Goal: Use online tool/utility: Utilize a website feature to perform a specific function

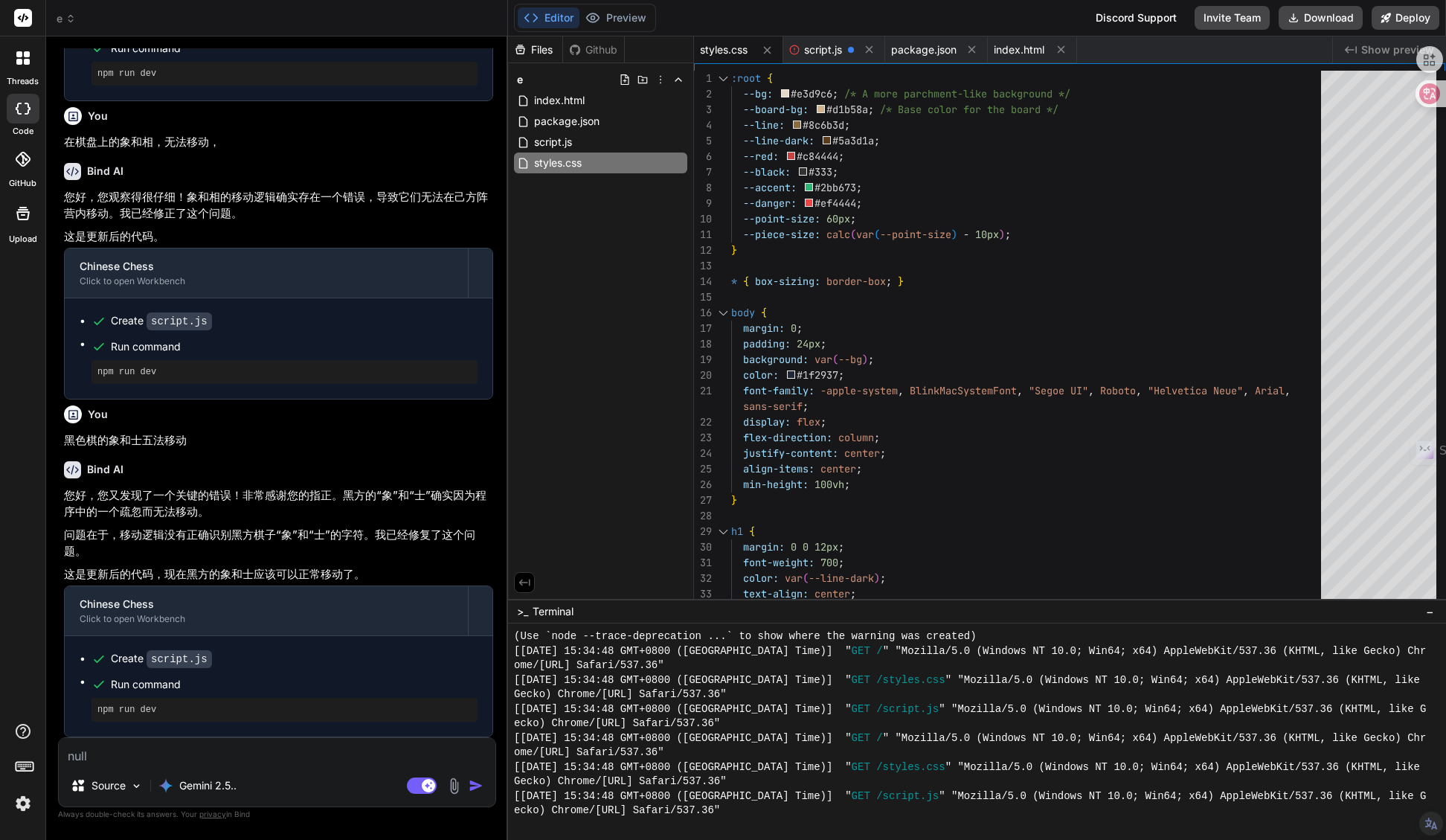
click at [612, 5] on div "Editor Preview" at bounding box center [585, 18] width 142 height 28
click at [618, 16] on button "Preview" at bounding box center [616, 18] width 73 height 21
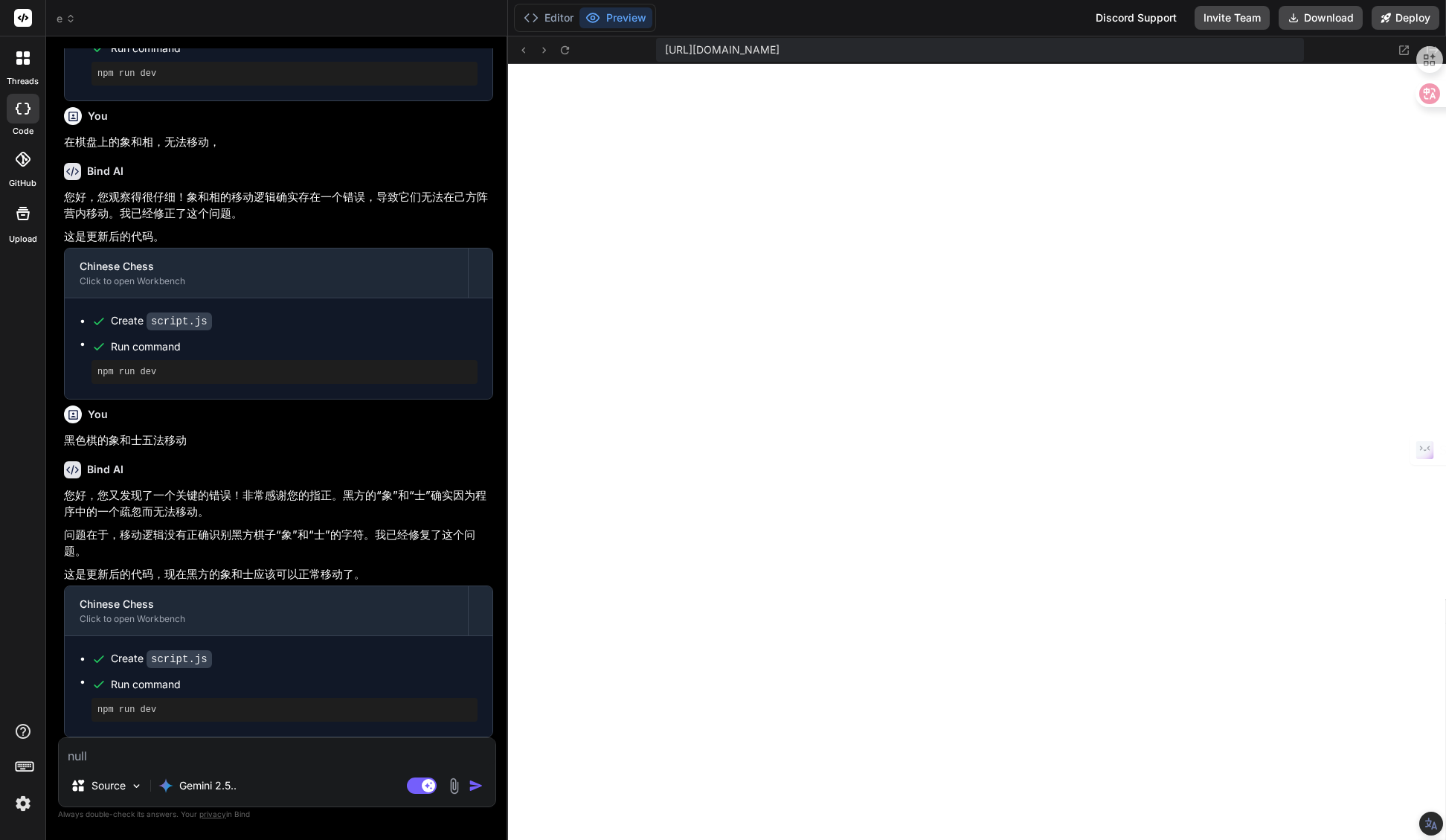
click at [246, 761] on textarea at bounding box center [277, 751] width 436 height 27
type textarea "z"
type textarea "x"
type textarea "zh"
type textarea "x"
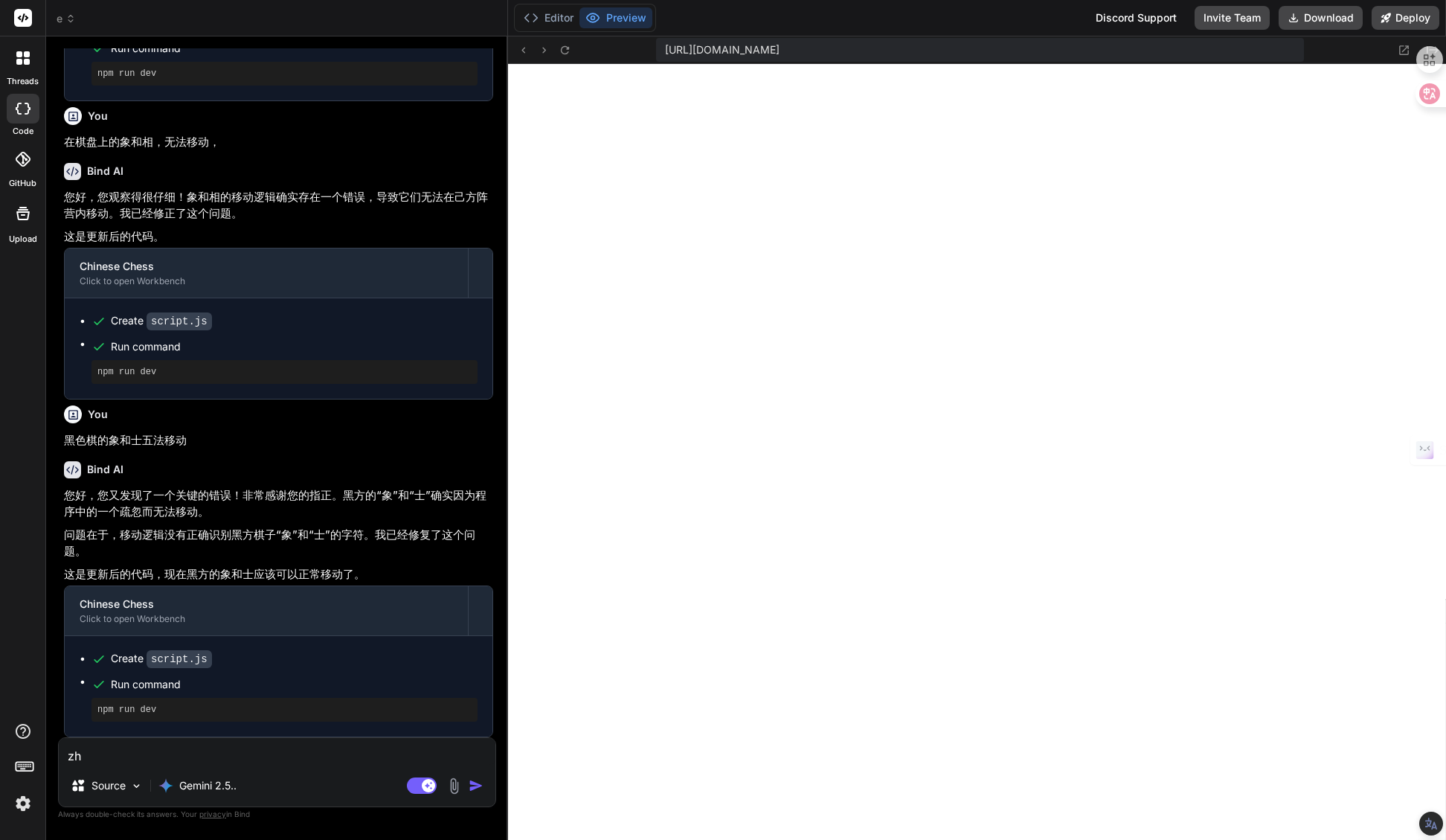
type textarea "zhe"
type textarea "x"
type textarea "zhen"
type textarea "x"
type textarea "[PERSON_NAME]"
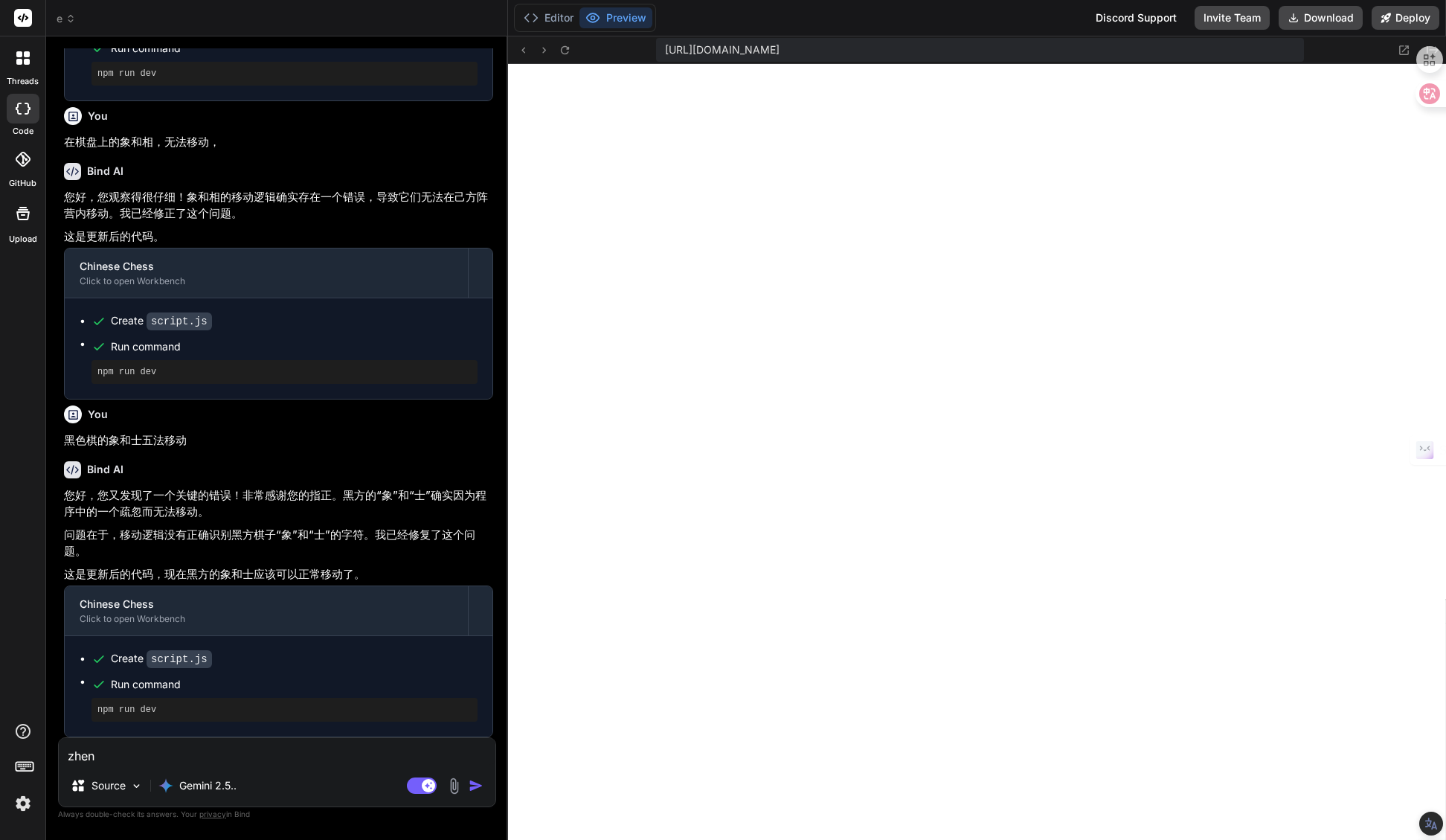
type textarea "x"
type textarea "zhen"
type textarea "x"
type textarea "zhe"
type textarea "x"
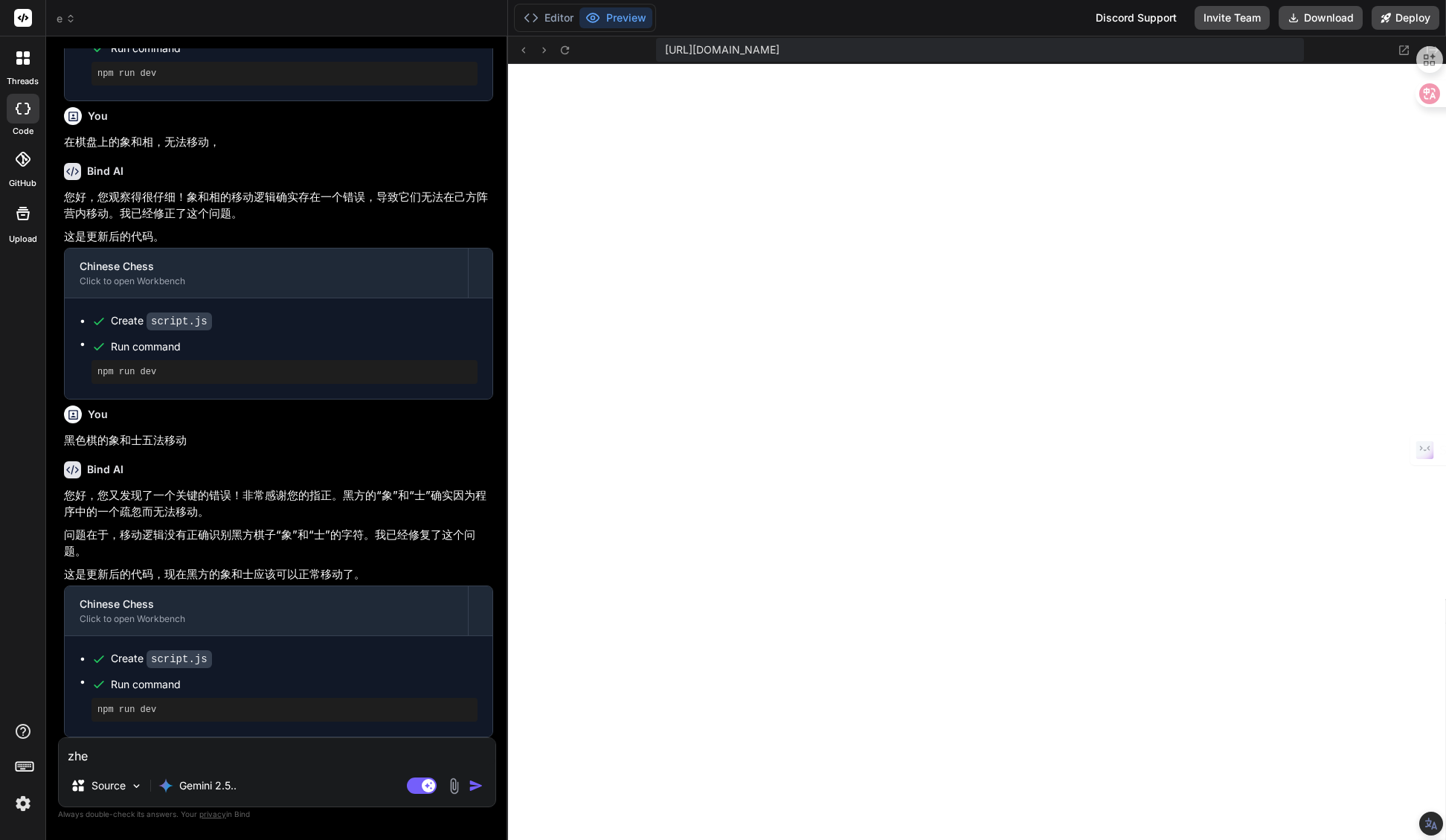
type textarea "zh"
type textarea "x"
type textarea "z"
type textarea "x"
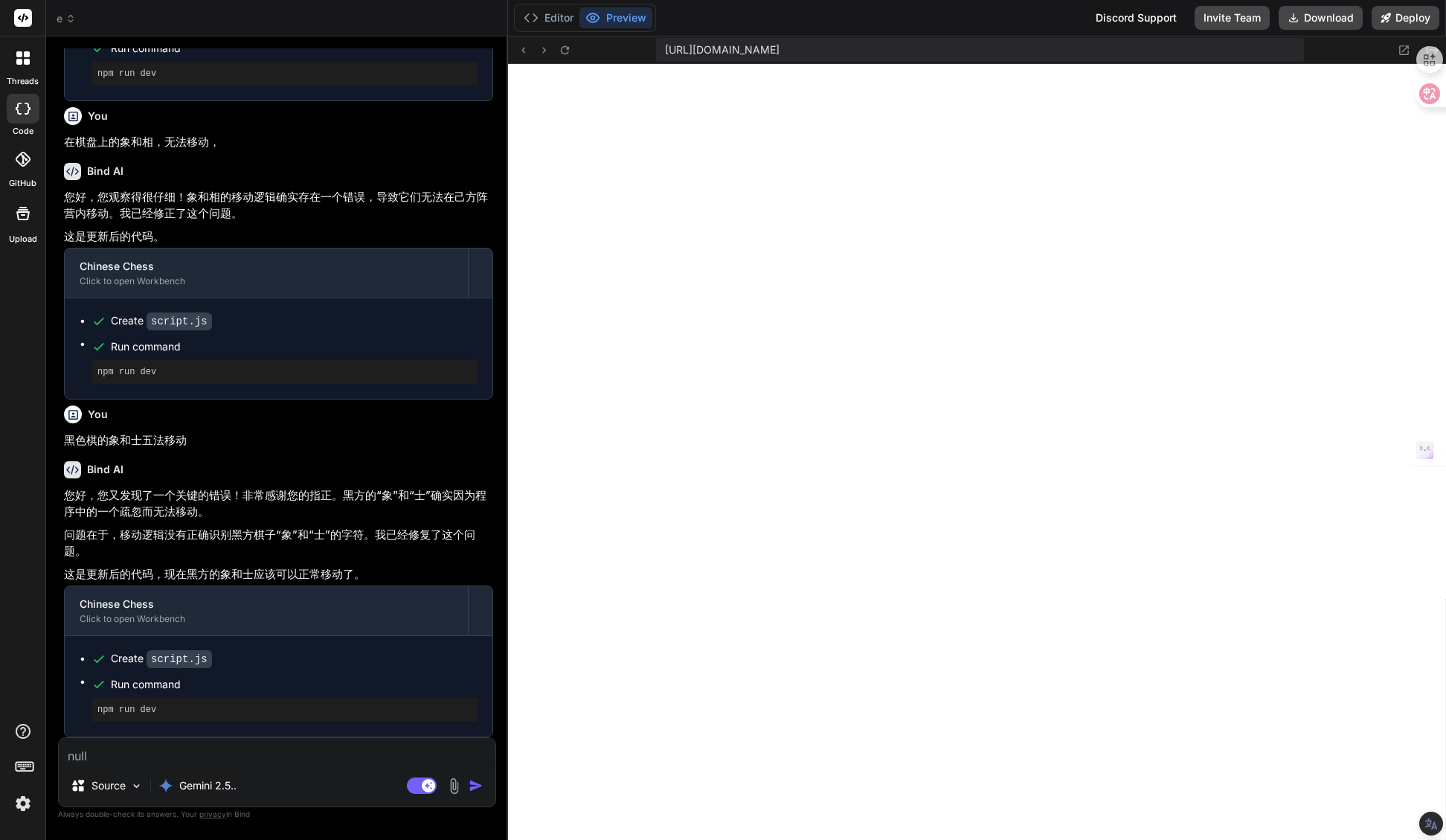
type textarea "z"
type textarea "x"
type textarea "zh"
type textarea "x"
type textarea "zhe"
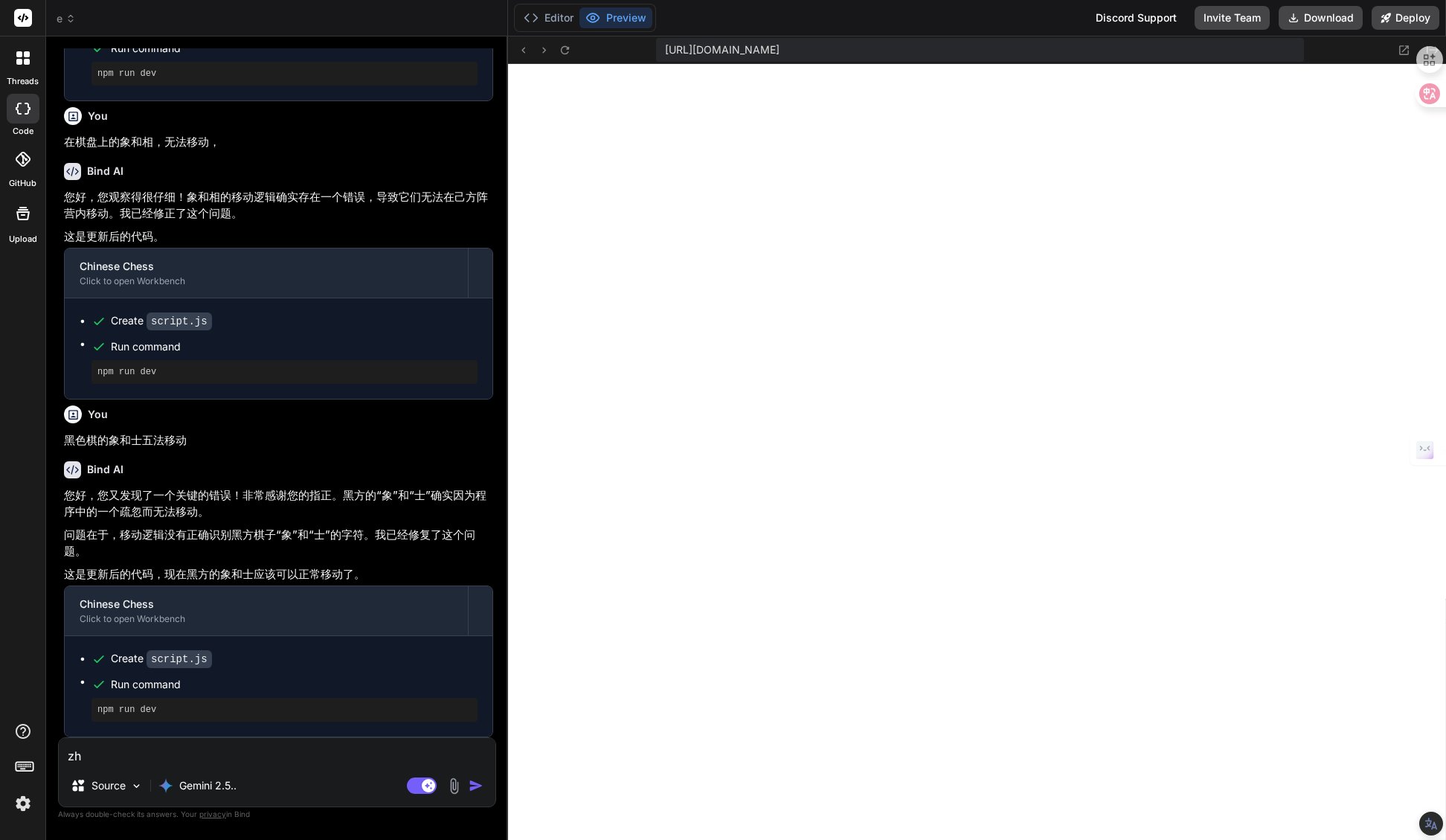
type textarea "x"
type textarea "zhen"
type textarea "x"
type textarea "[PERSON_NAME]"
type textarea "x"
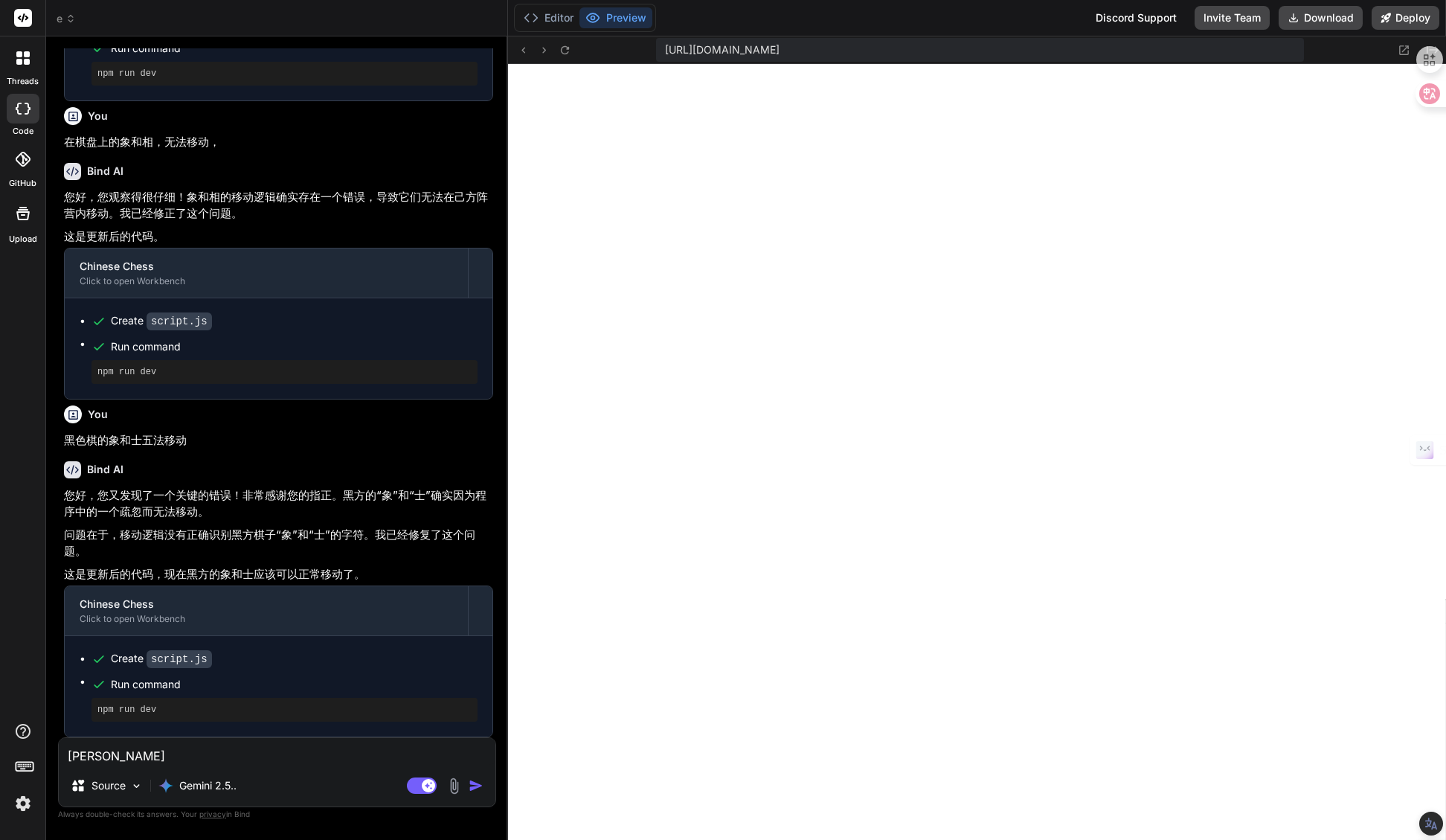
type textarea "zhengj"
type textarea "x"
type textarea "zhengji"
type textarea "x"
type textarea "zhengjia"
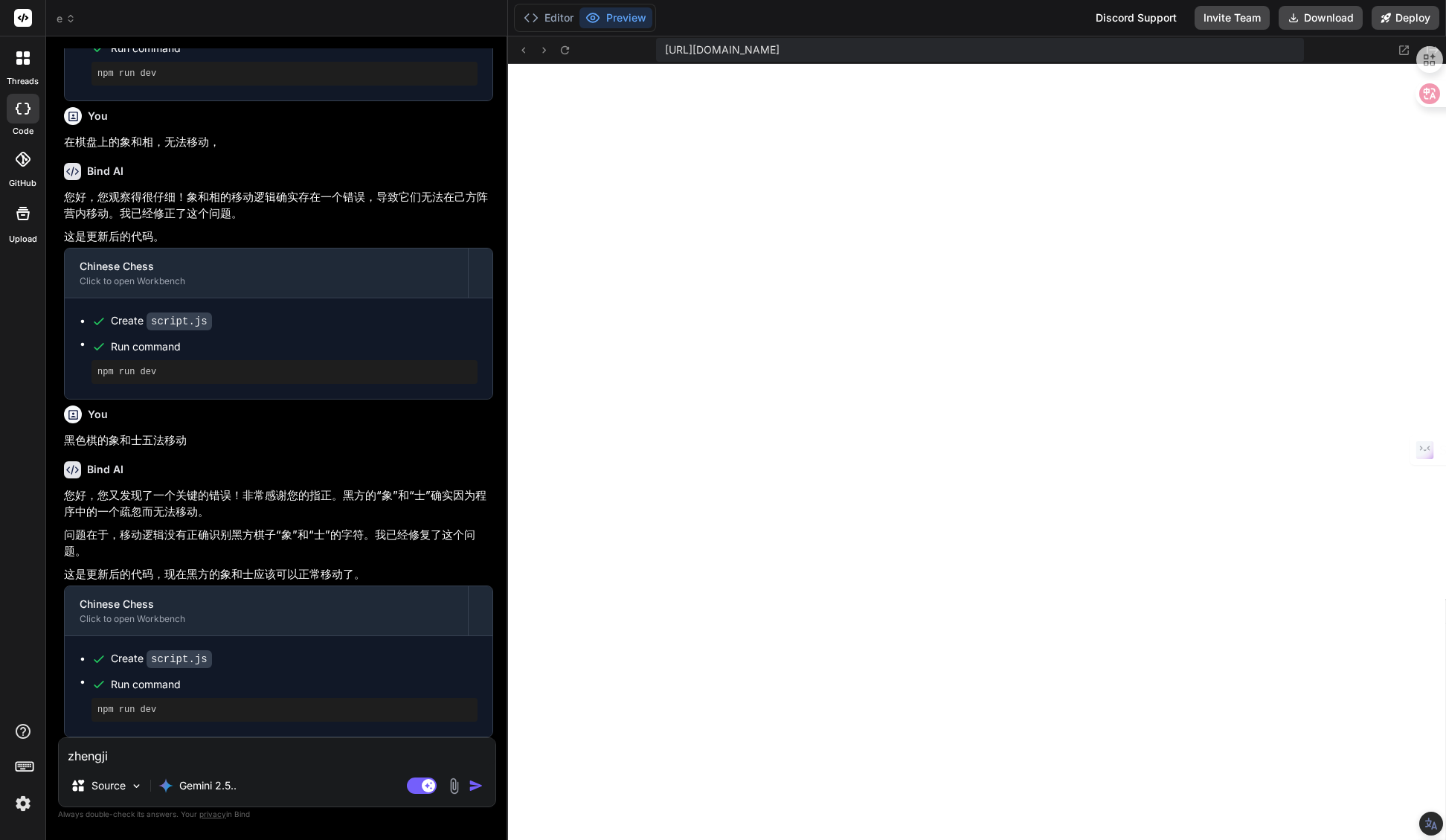
type textarea "x"
type textarea "zhengji"
type textarea "x"
type textarea "zhengj"
type textarea "x"
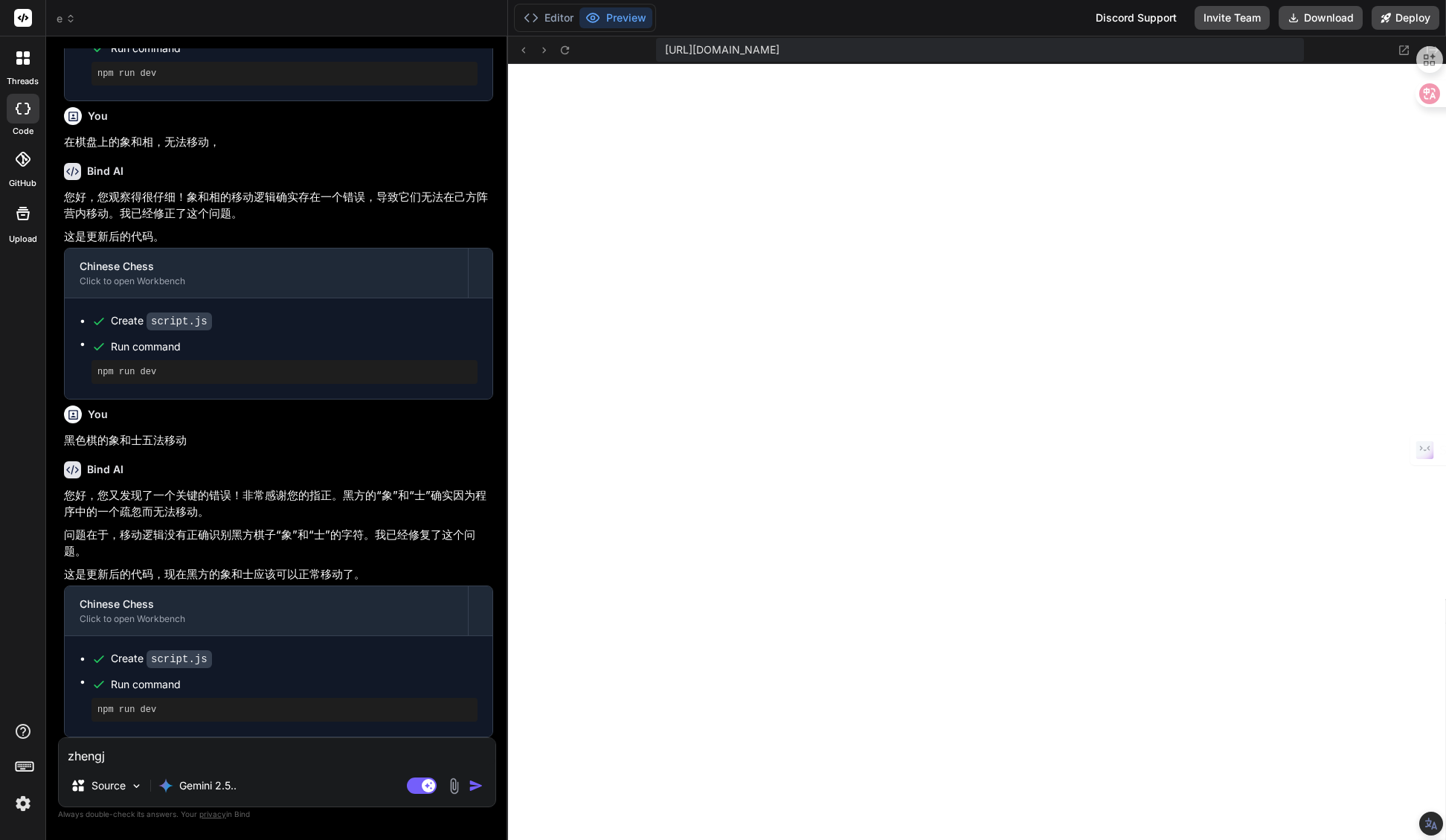
type textarea "[PERSON_NAME]"
type textarea "x"
type textarea "zhen"
type textarea "x"
type textarea "zhe"
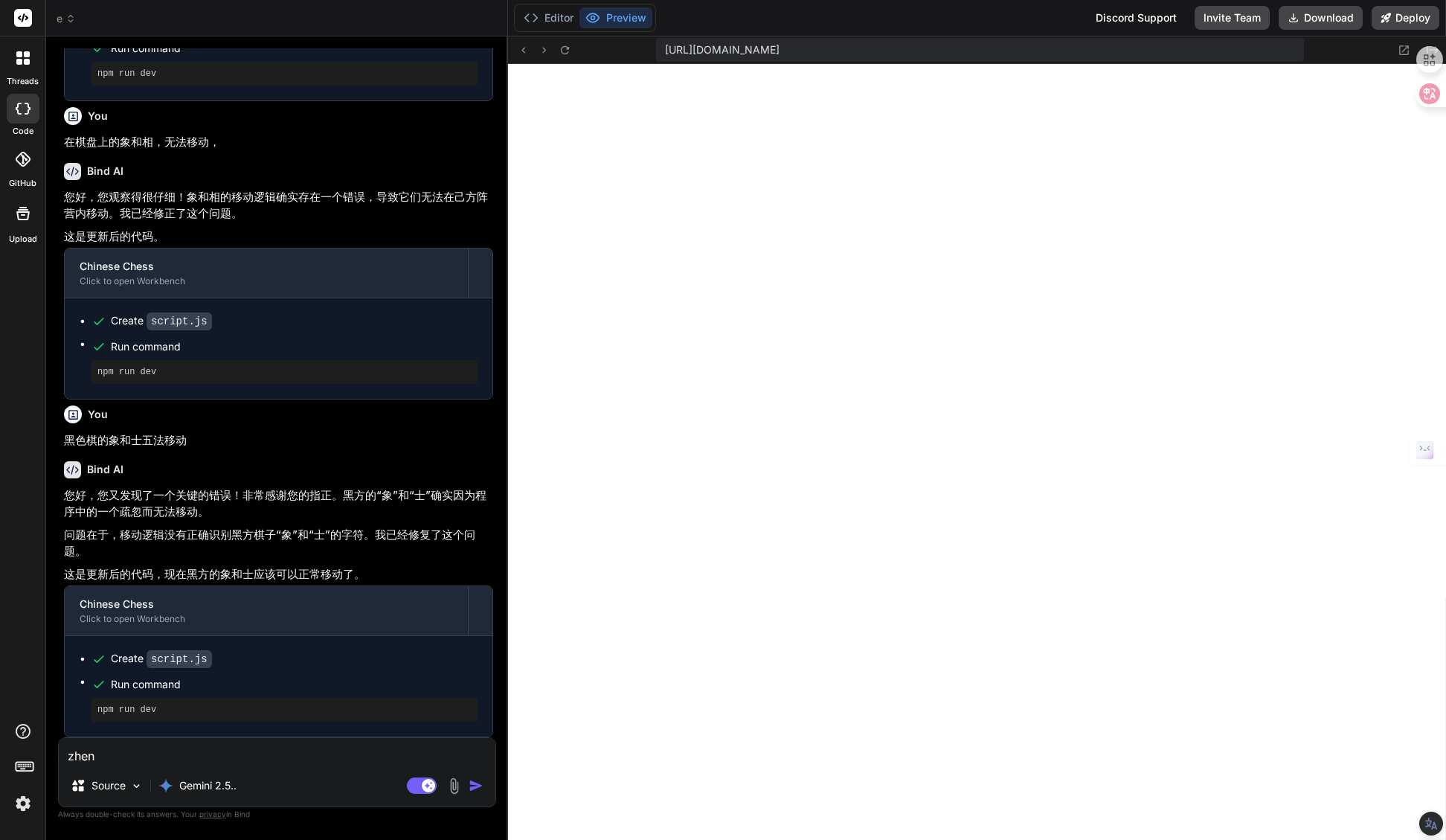
type textarea "x"
type textarea "zh"
type textarea "x"
type textarea "z"
type textarea "x"
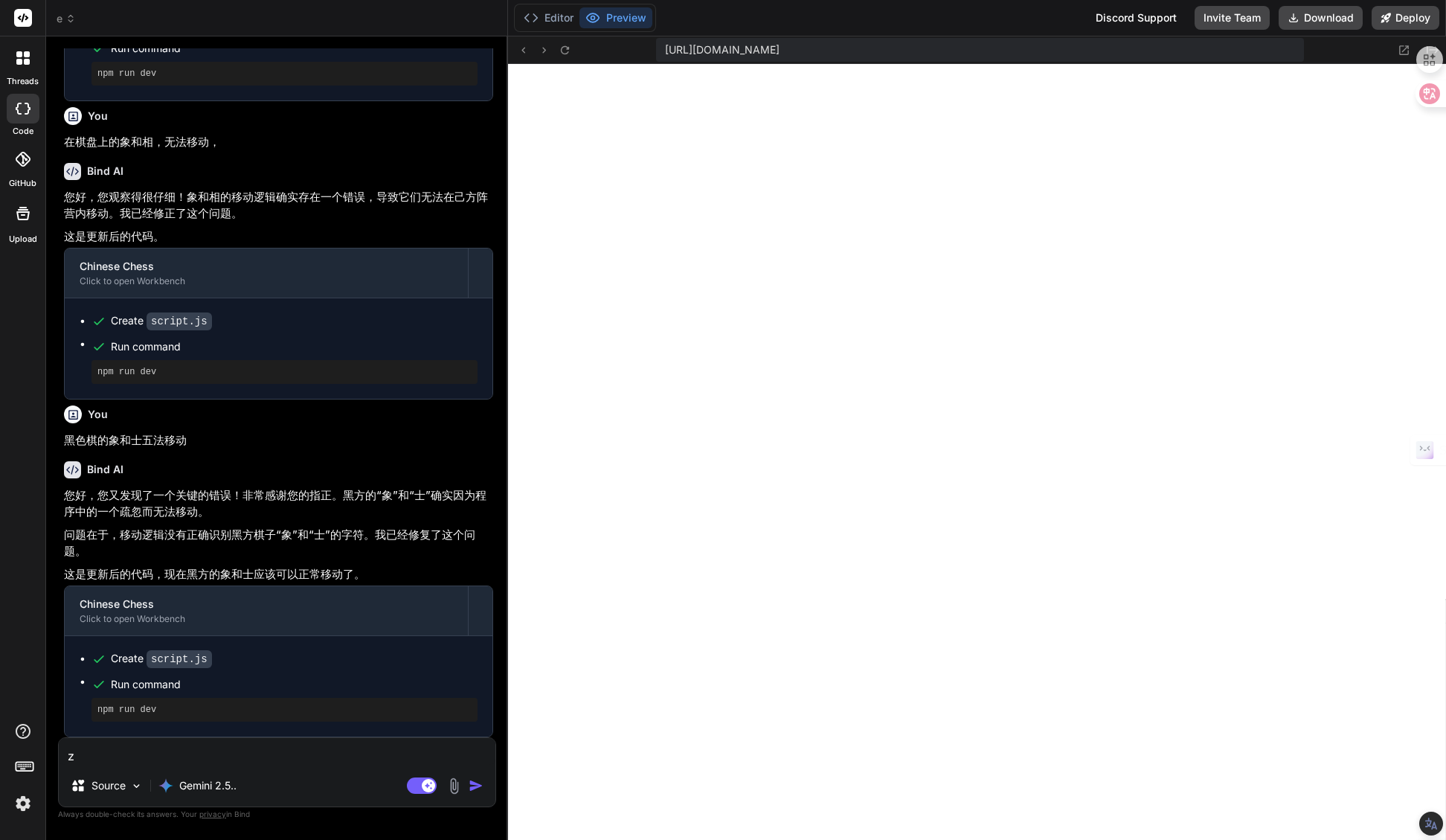
type textarea "ze"
type textarea "x"
type textarea "[DEMOGRAPHIC_DATA]"
type textarea "x"
type textarea "zeng"
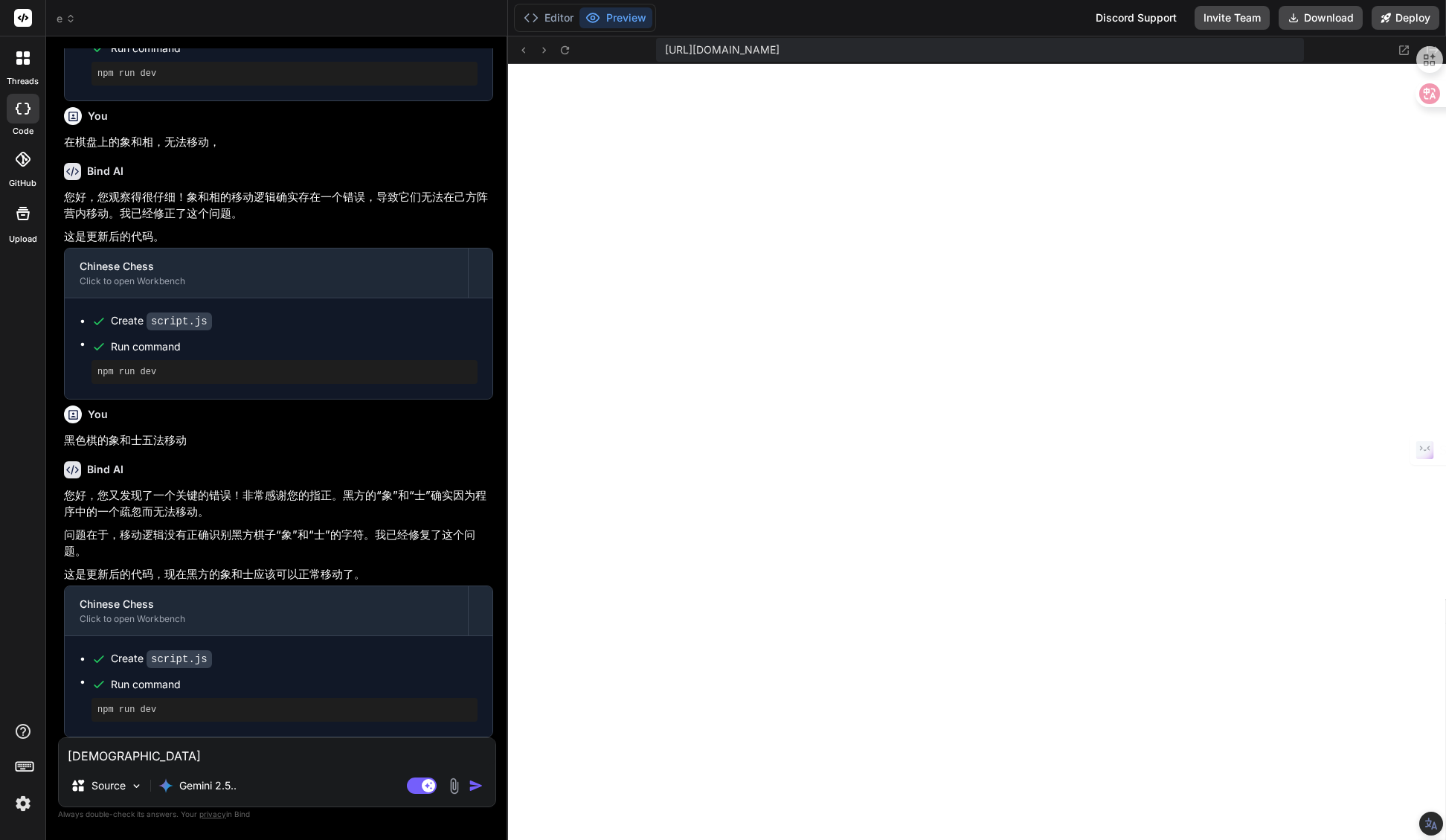
type textarea "x"
type textarea "[DEMOGRAPHIC_DATA]"
type textarea "x"
type textarea "zengji"
type textarea "x"
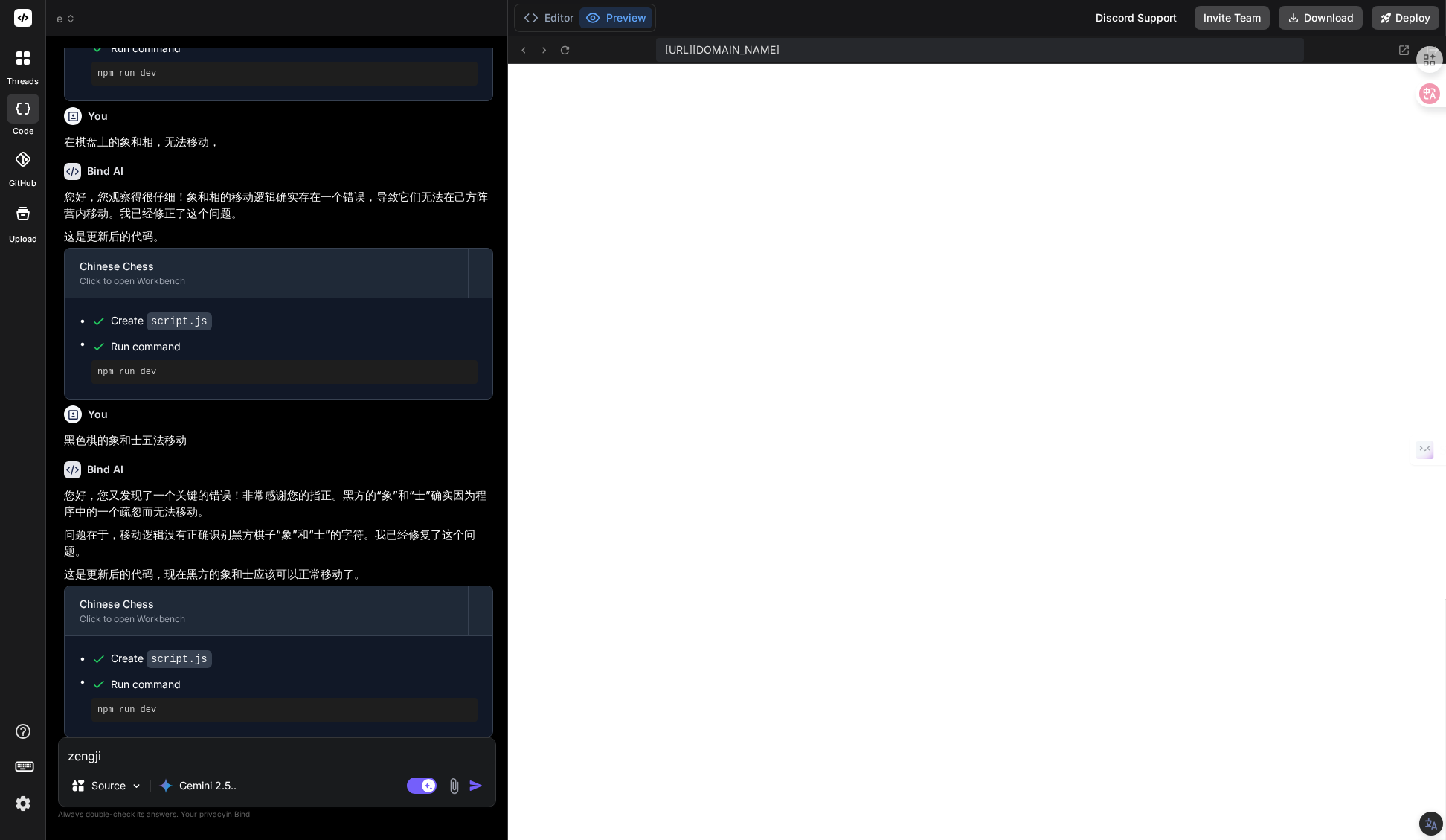
type textarea "zengjia"
type textarea "x"
type textarea "zengji"
type textarea "x"
type textarea "[DEMOGRAPHIC_DATA]"
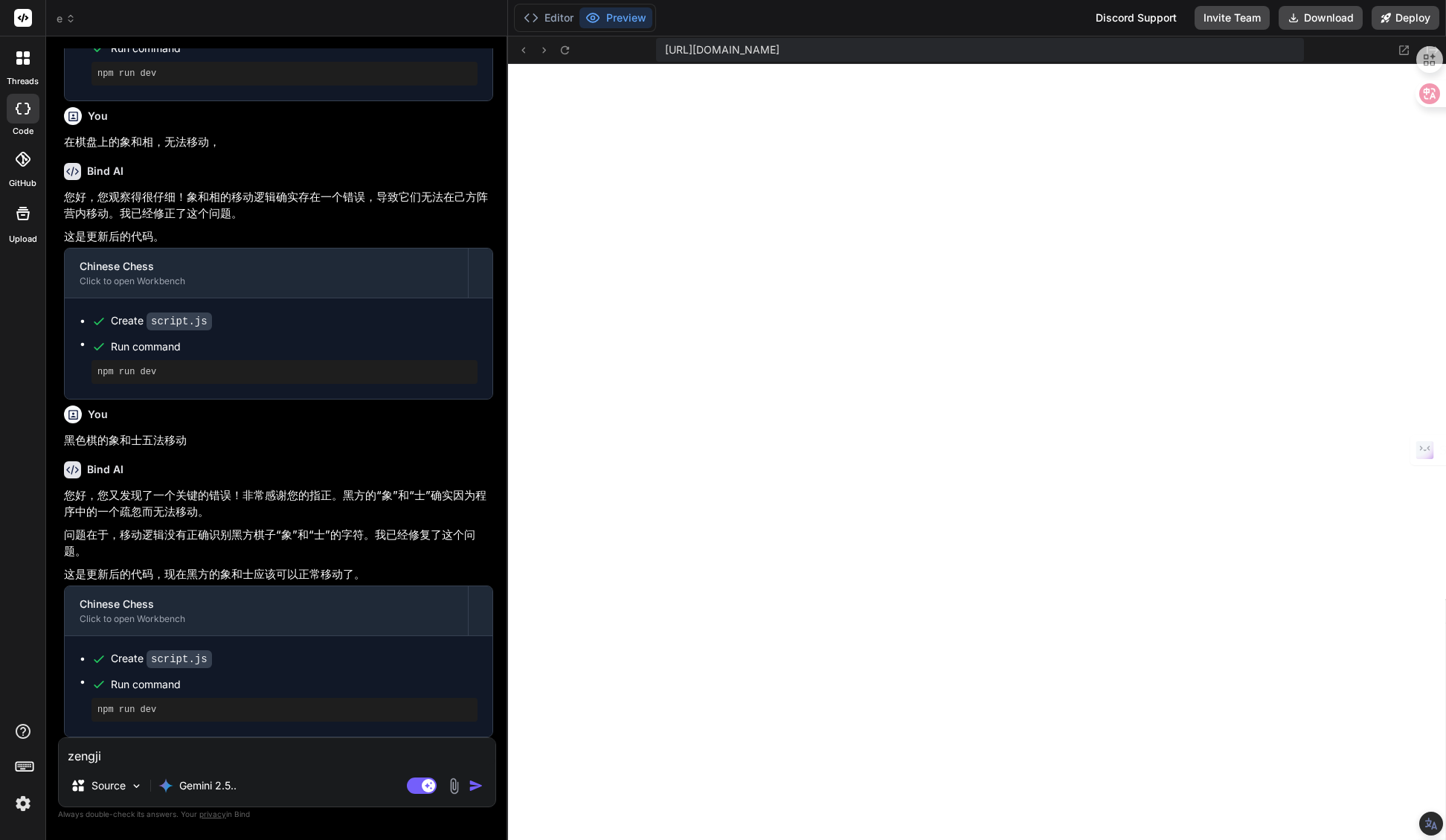
type textarea "x"
type textarea "zeng"
type textarea "x"
type textarea "[DEMOGRAPHIC_DATA]"
type textarea "x"
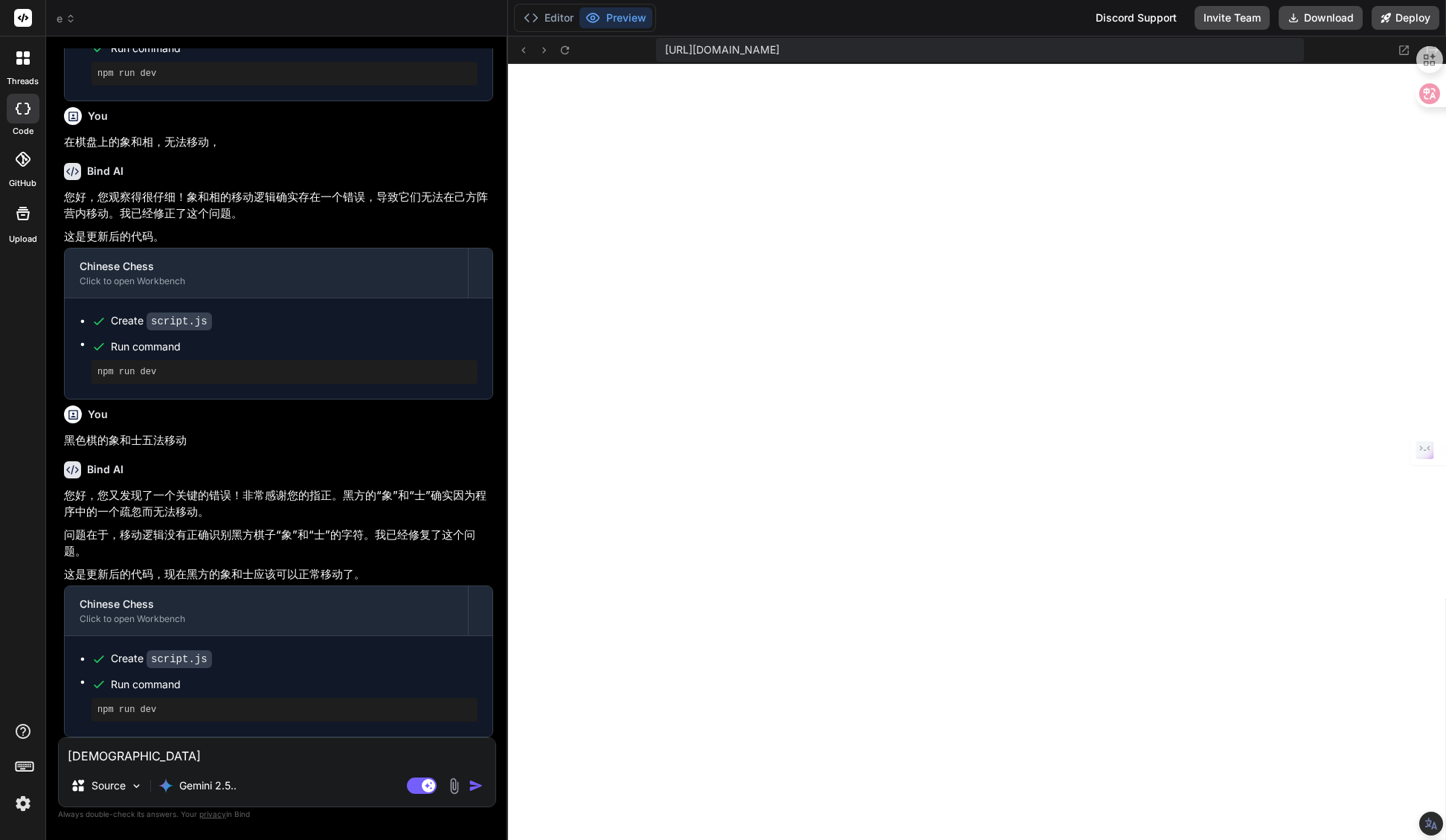
type textarea "ze"
type textarea "x"
type textarea "z"
type textarea "x"
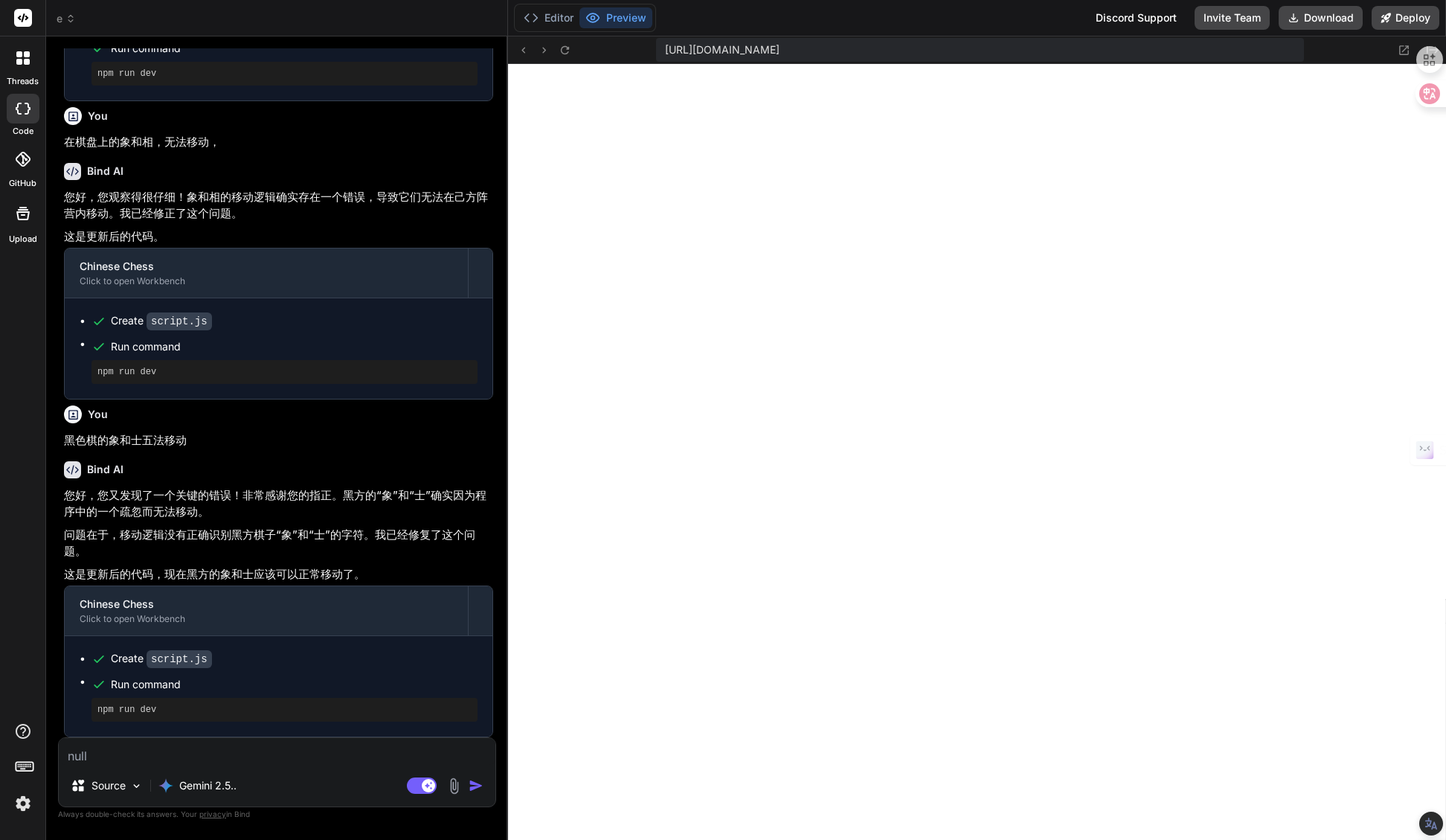
type textarea "z"
type textarea "x"
type textarea "zh"
type textarea "x"
type textarea "zhe"
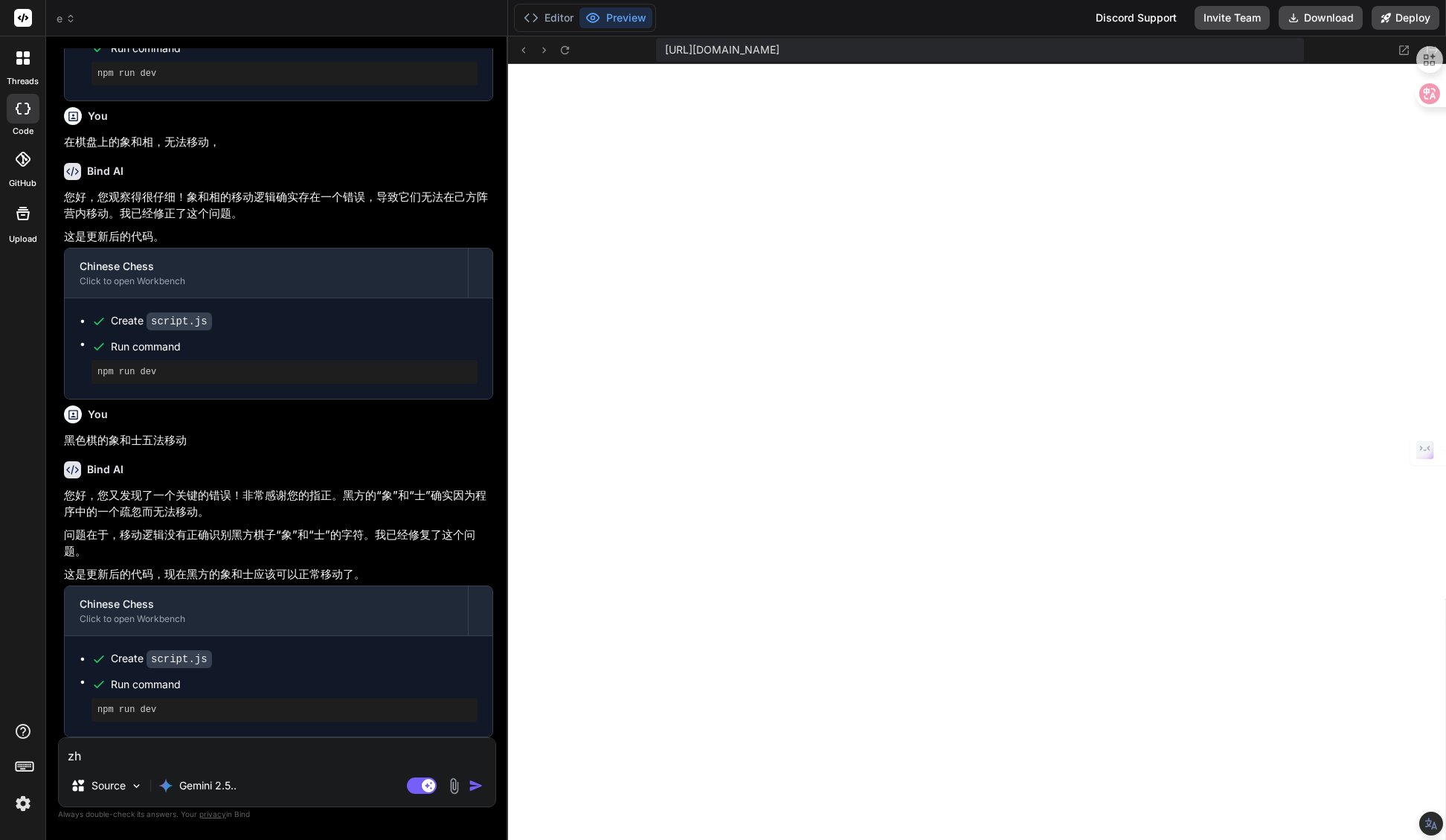
type textarea "x"
type textarea "zhen"
type textarea "x"
type textarea "[PERSON_NAME]"
type textarea "x"
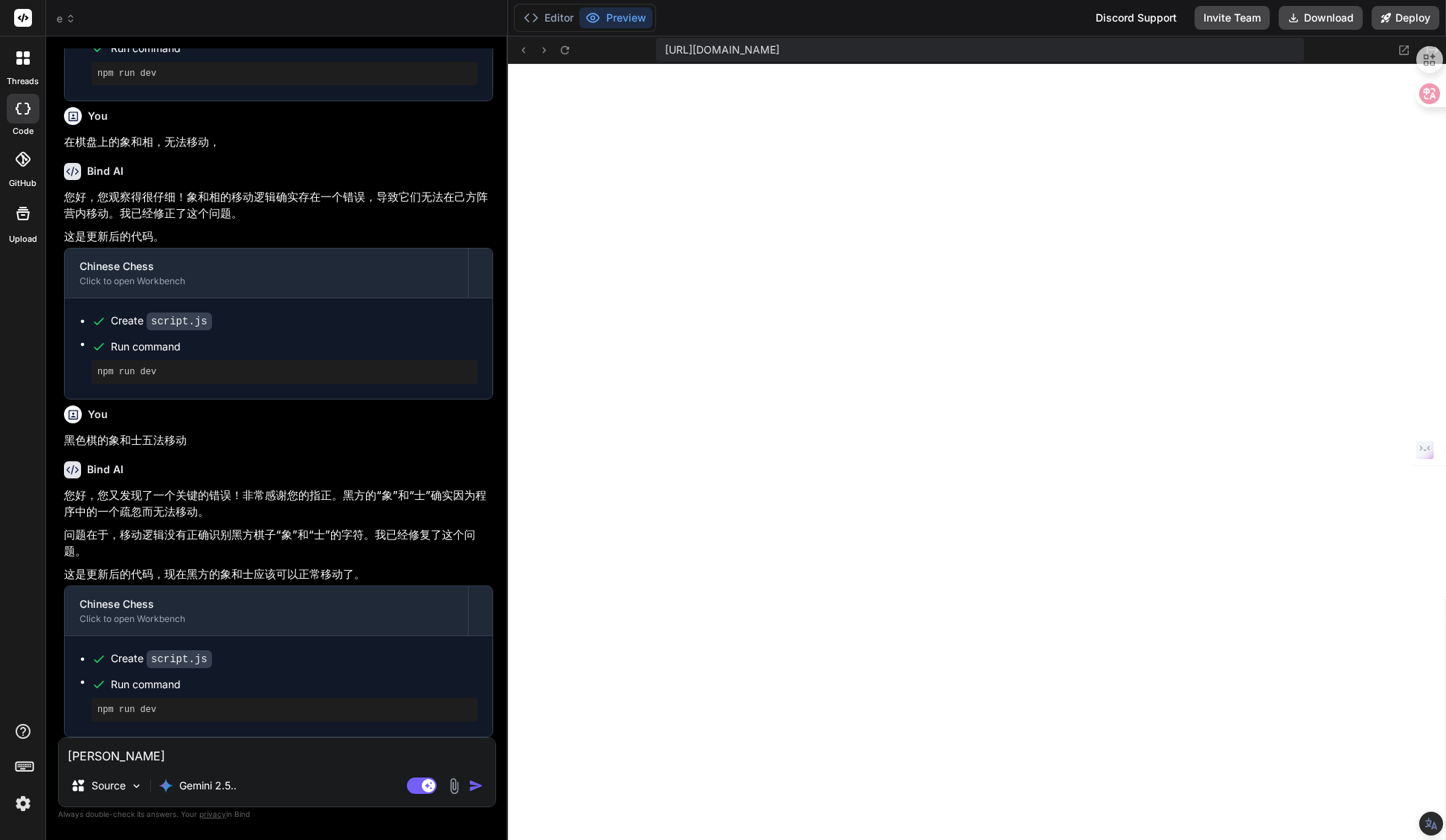
type textarea "[PERSON_NAME]"
type textarea "x"
type textarea "[PERSON_NAME]"
type textarea "x"
type textarea "[PERSON_NAME]"
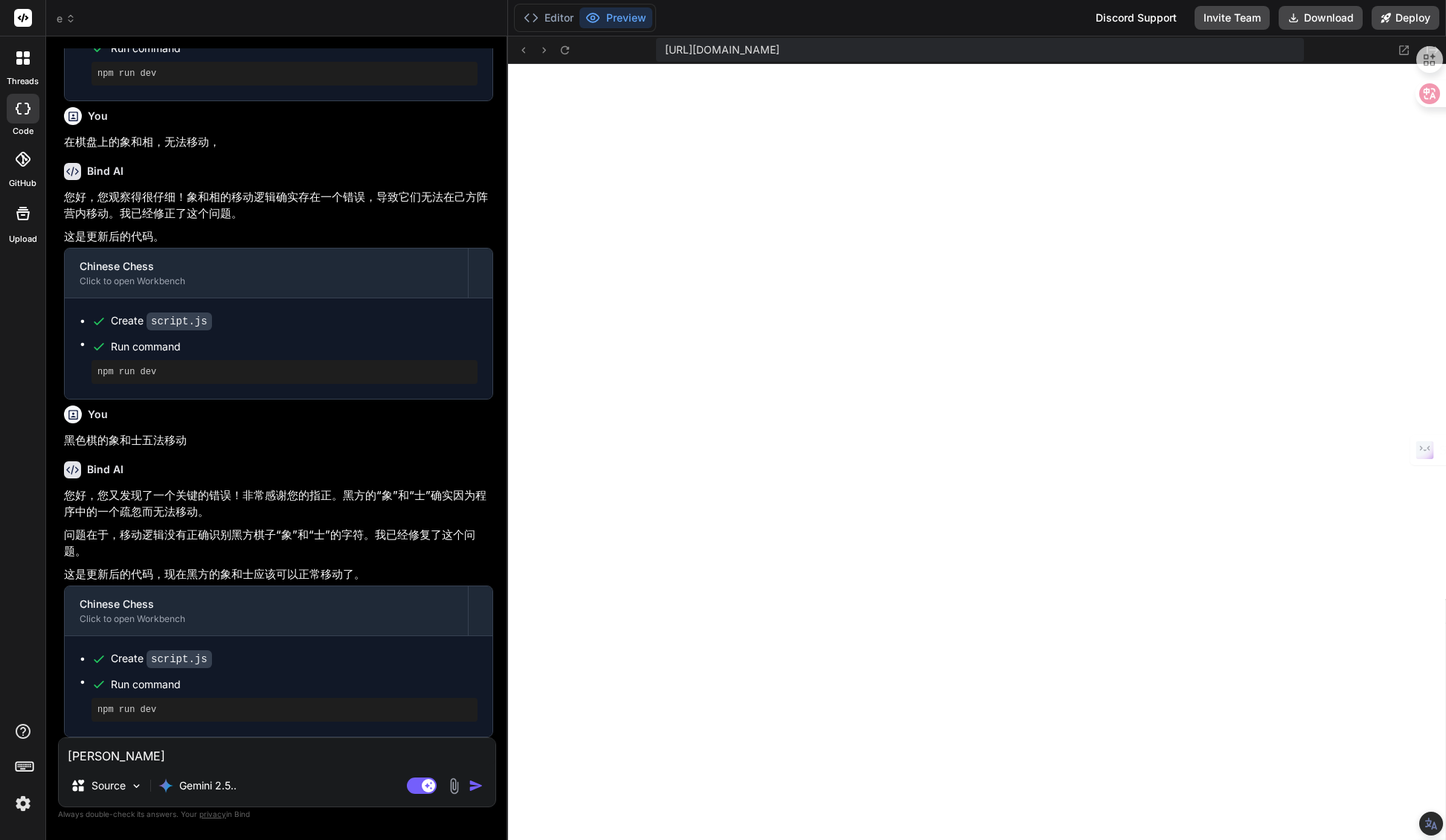
type textarea "x"
type textarea "增加"
type textarea "x"
type textarea "增加d"
type textarea "x"
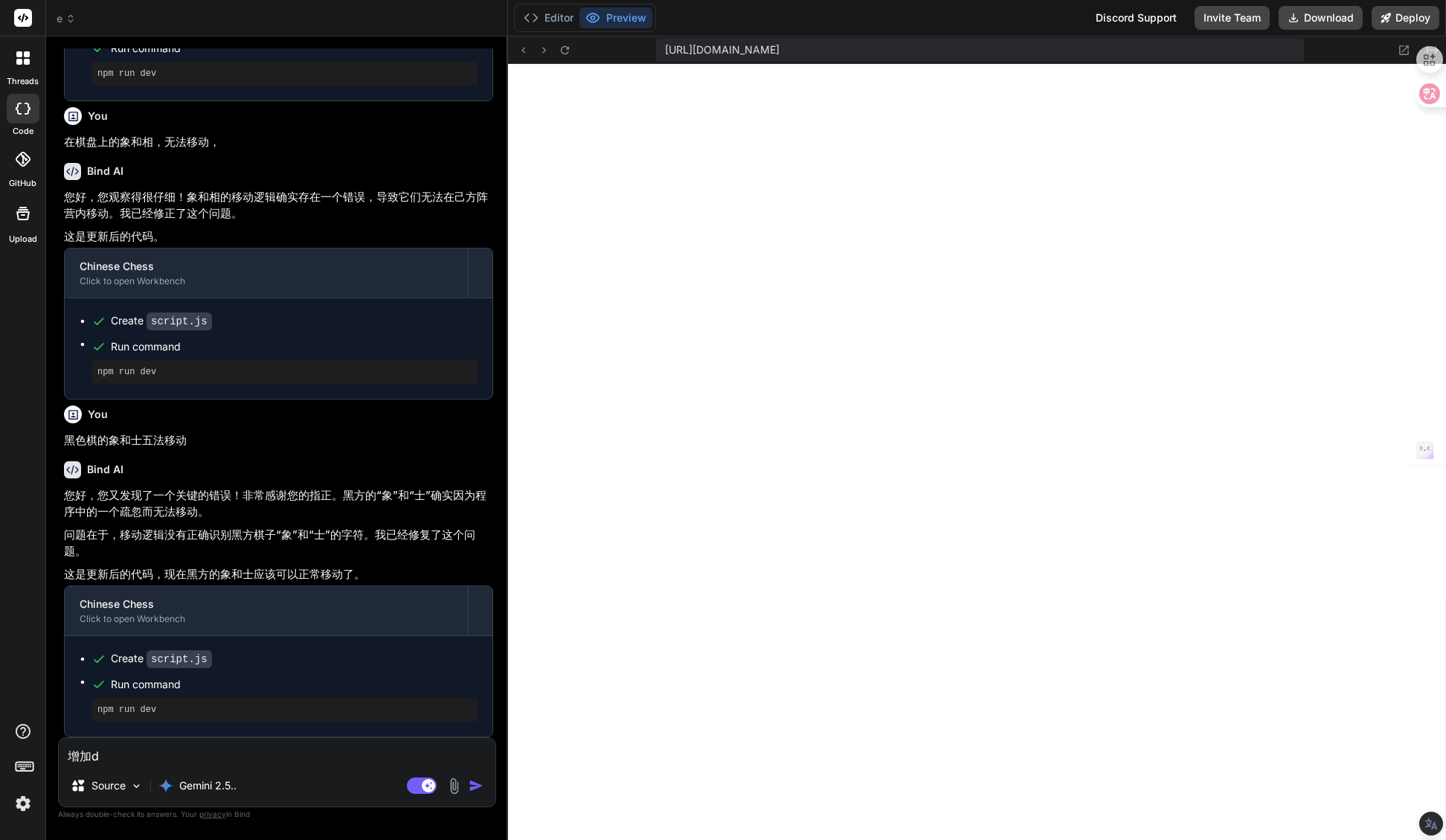
type textarea "增加du"
type textarea "x"
type textarea "增加dui"
type textarea "x"
type textarea "增加dui'z"
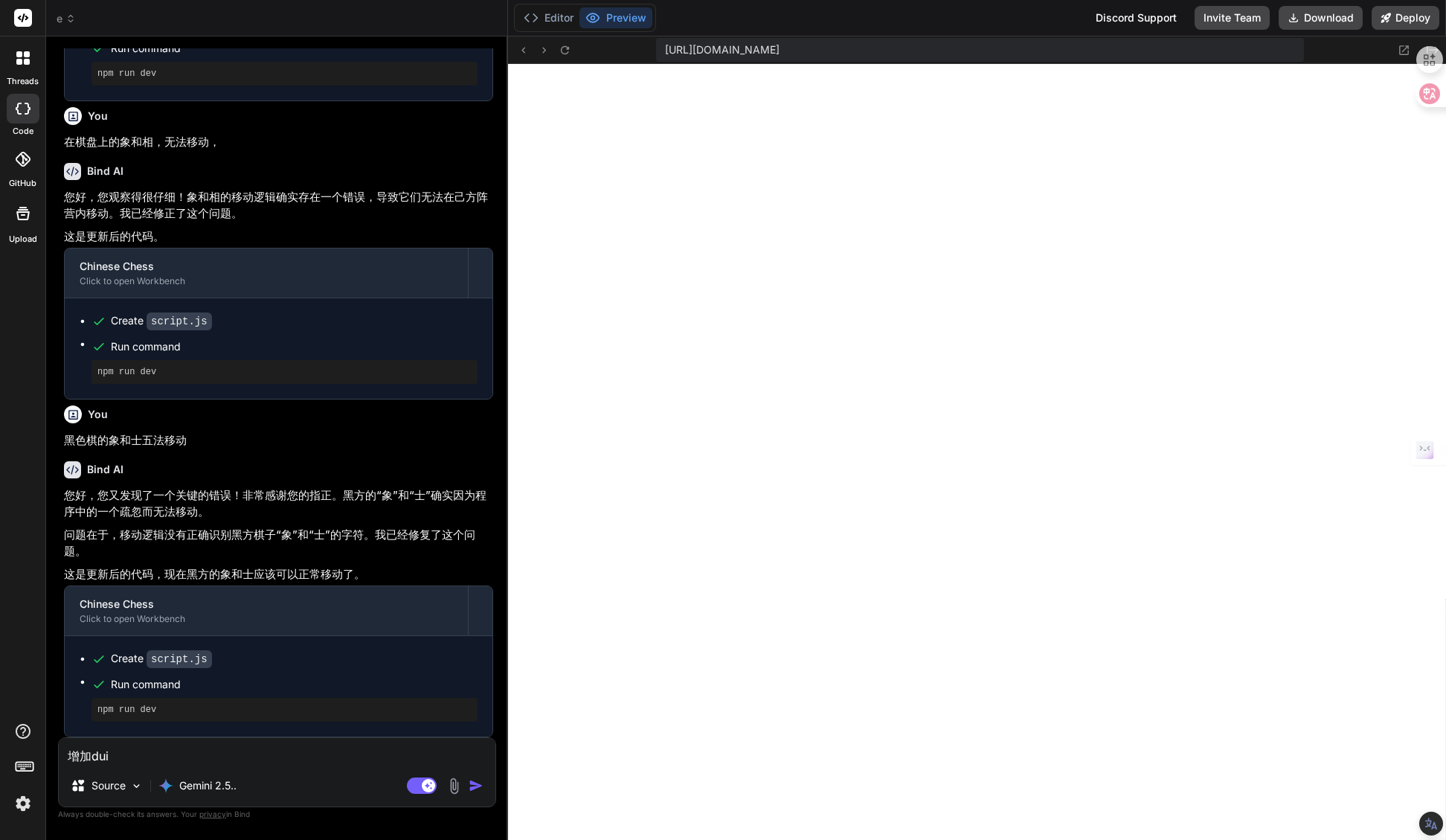
type textarea "x"
type textarea "增加dui'zh"
type textarea "x"
type textarea "增加dui'zha"
type textarea "x"
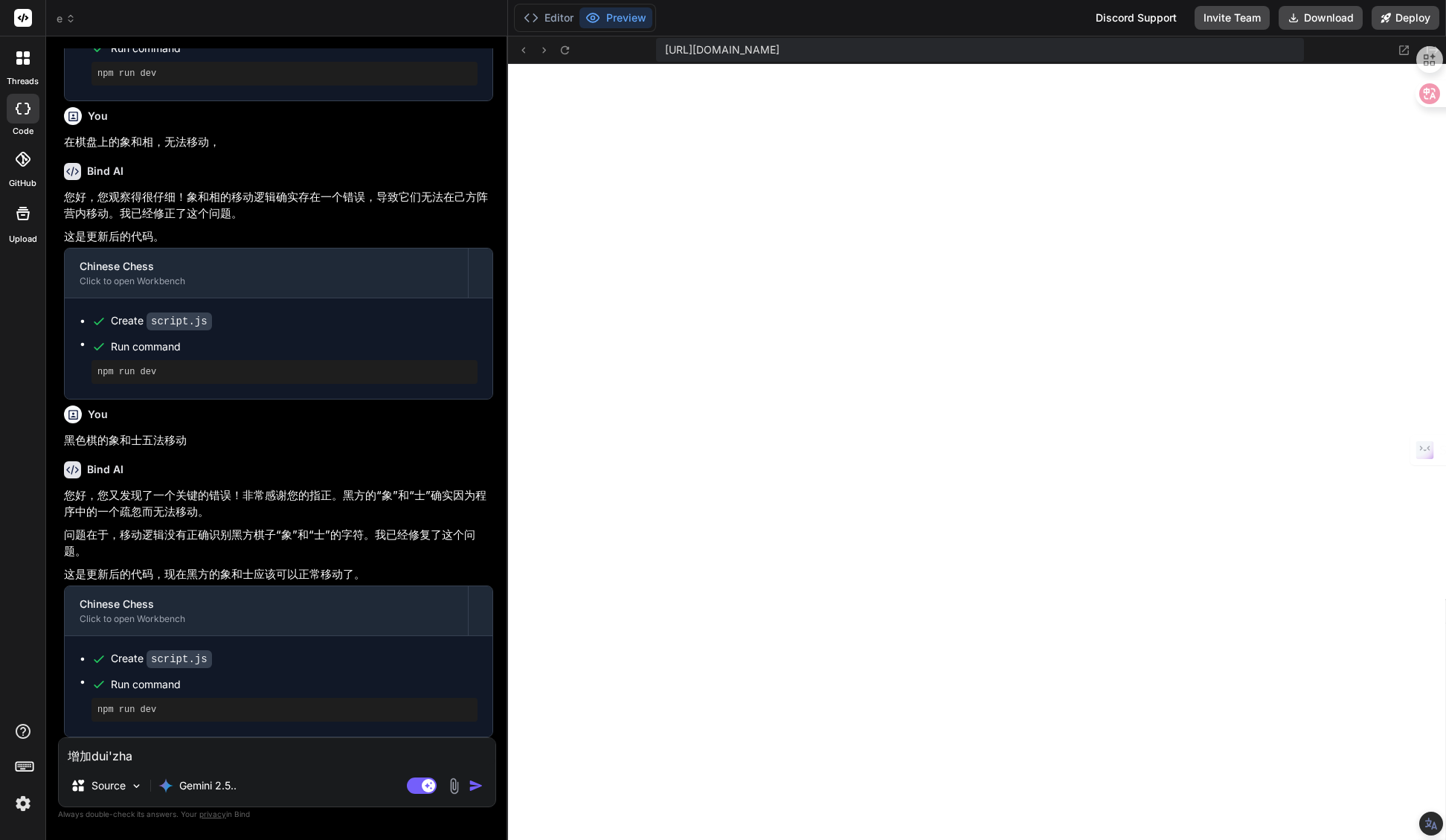
type textarea "增加dui'zhan"
type textarea "x"
type textarea "增加dui'zhang"
type textarea "x"
type textarea "增加对战"
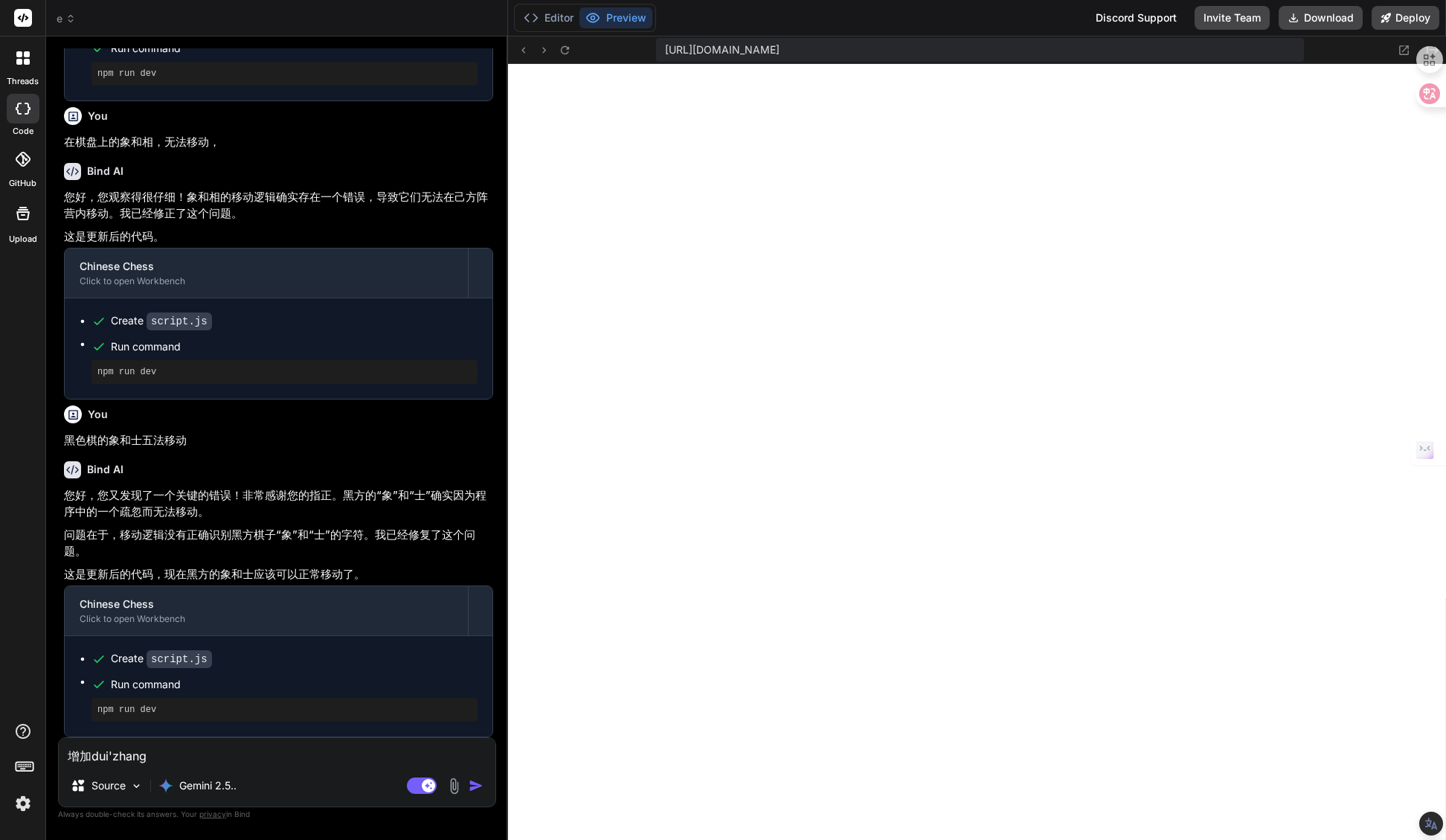
type textarea "x"
type textarea "增加对战g"
type textarea "x"
type textarea "增加对战go"
type textarea "x"
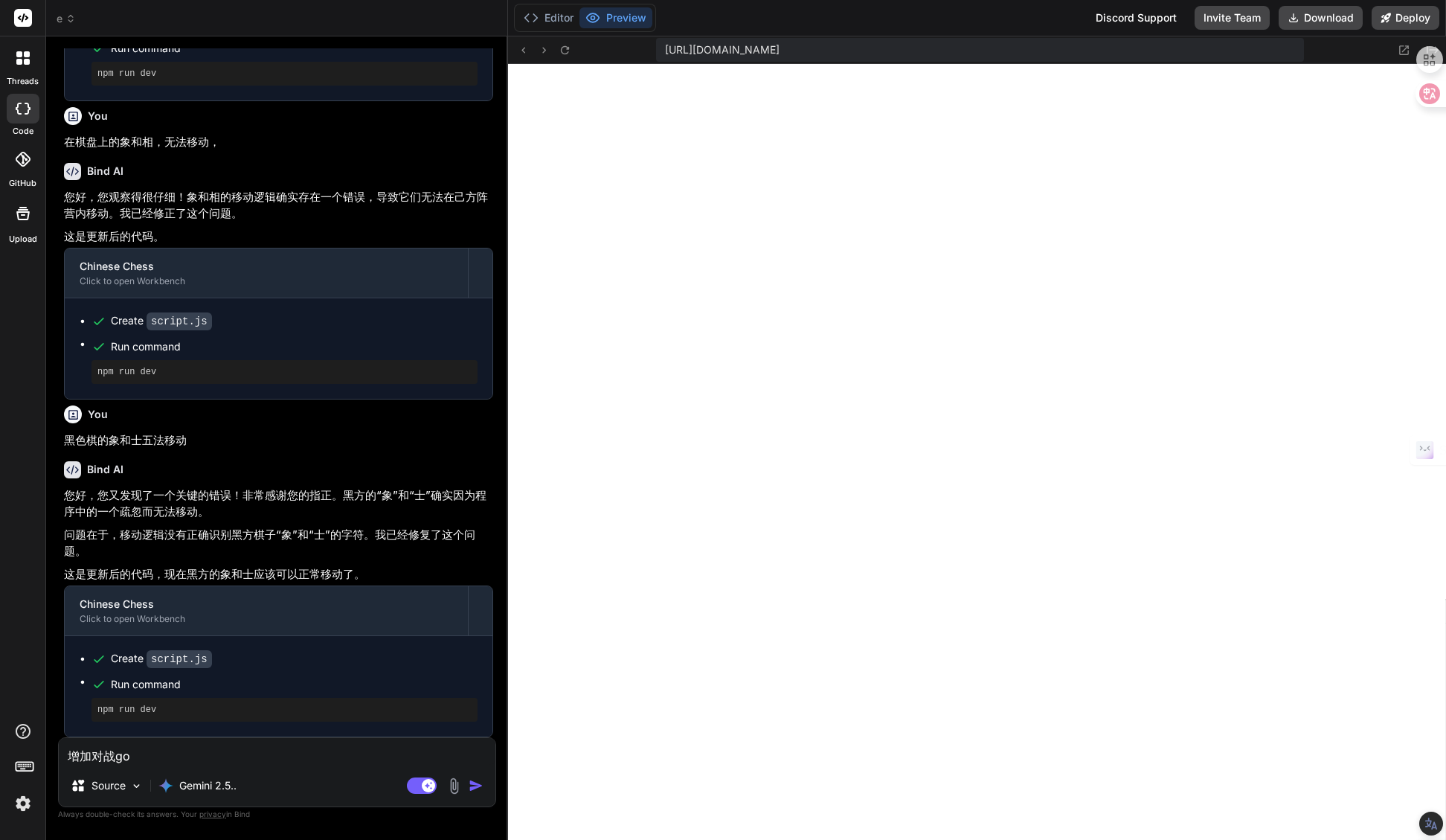
type textarea "增加对战gon"
type textarea "x"
type textarea "增加对战gong"
type textarea "x"
type textarea "增加对战gong'n"
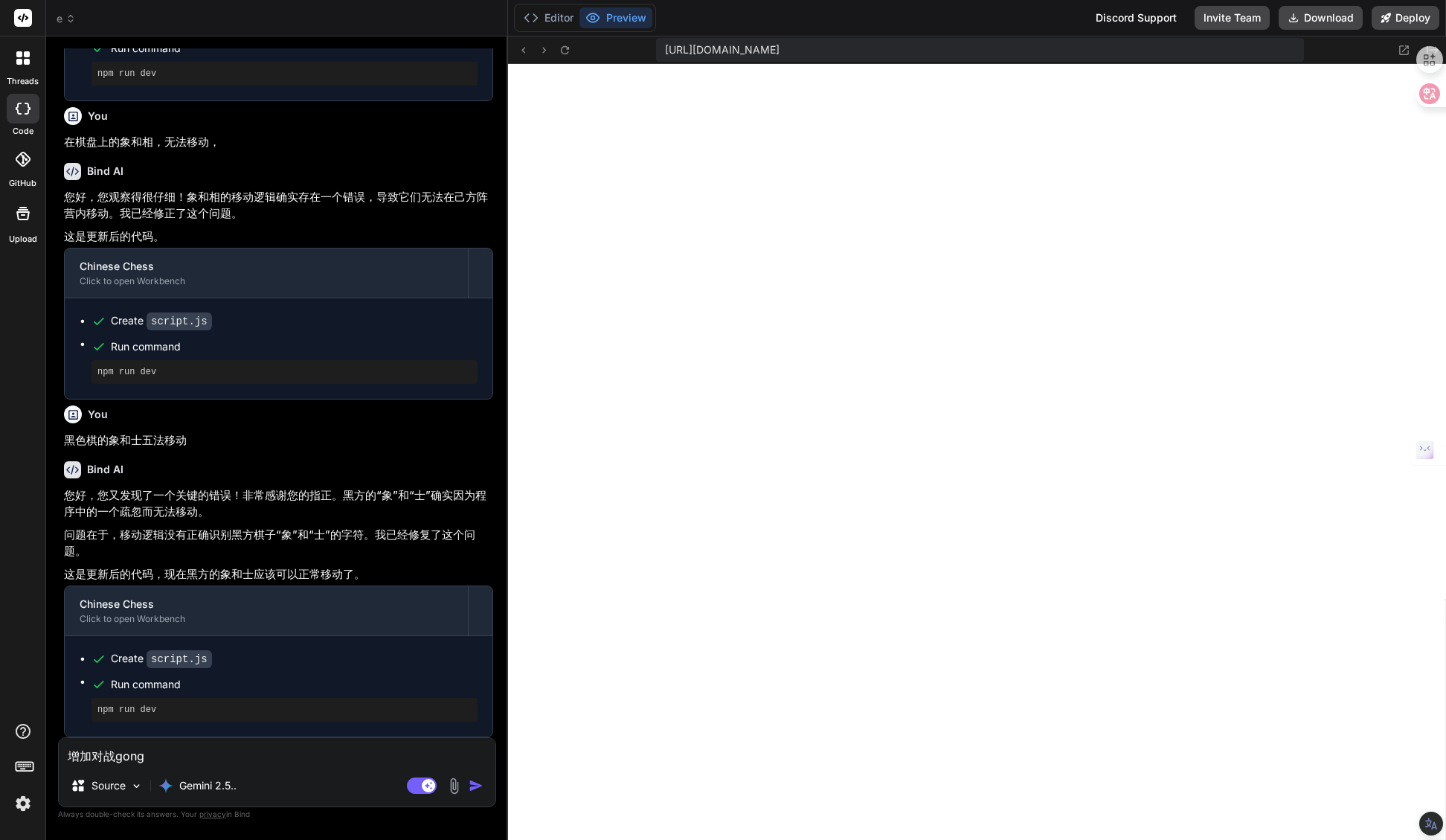
type textarea "x"
type textarea "增加对战gong'ne"
type textarea "x"
type textarea "增加对战gong'ne'g"
type textarea "x"
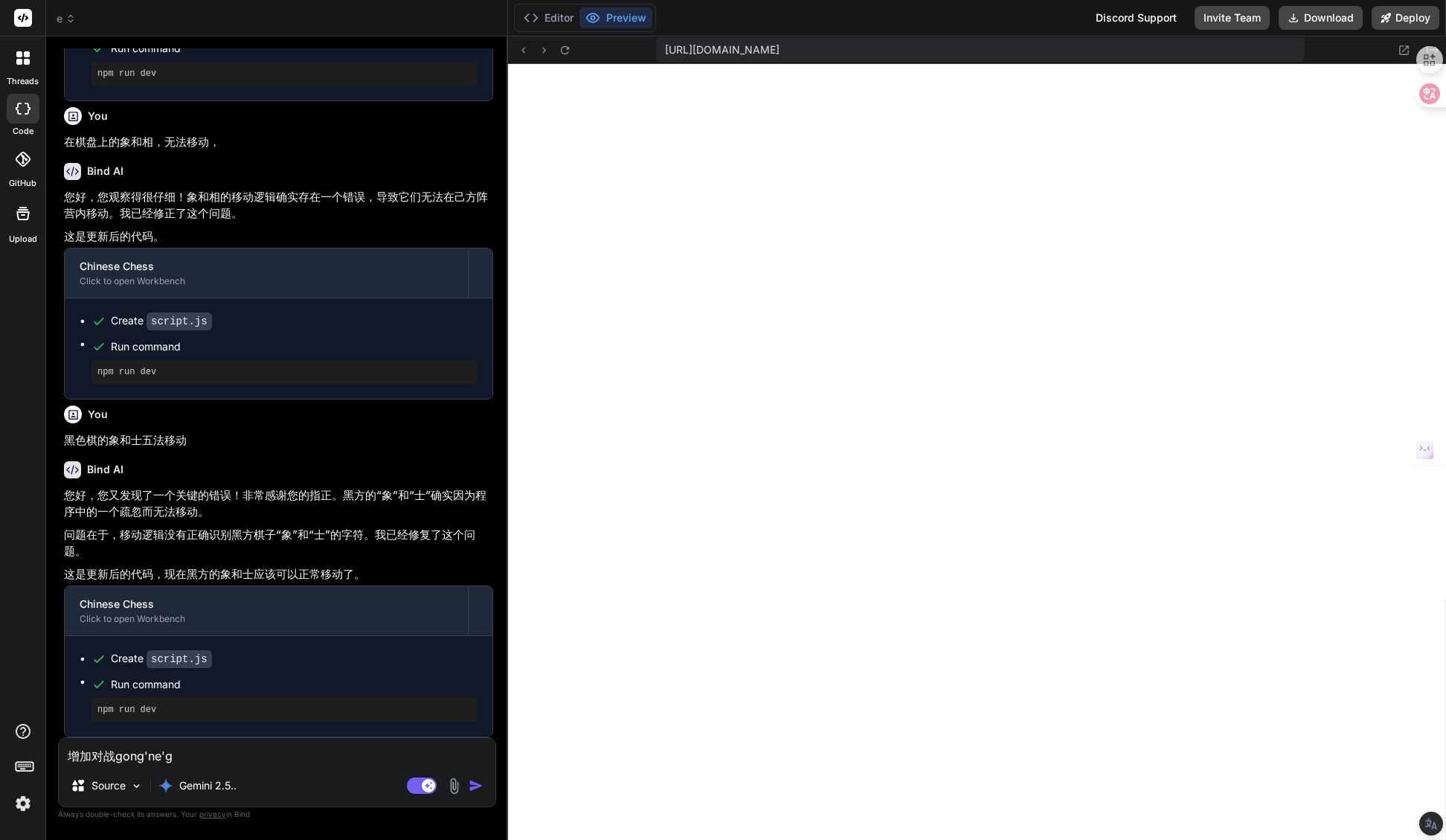
type textarea "增加对战gong'ne"
type textarea "x"
type textarea "增加对战gong'n"
type textarea "x"
type textarea "增加对战gong"
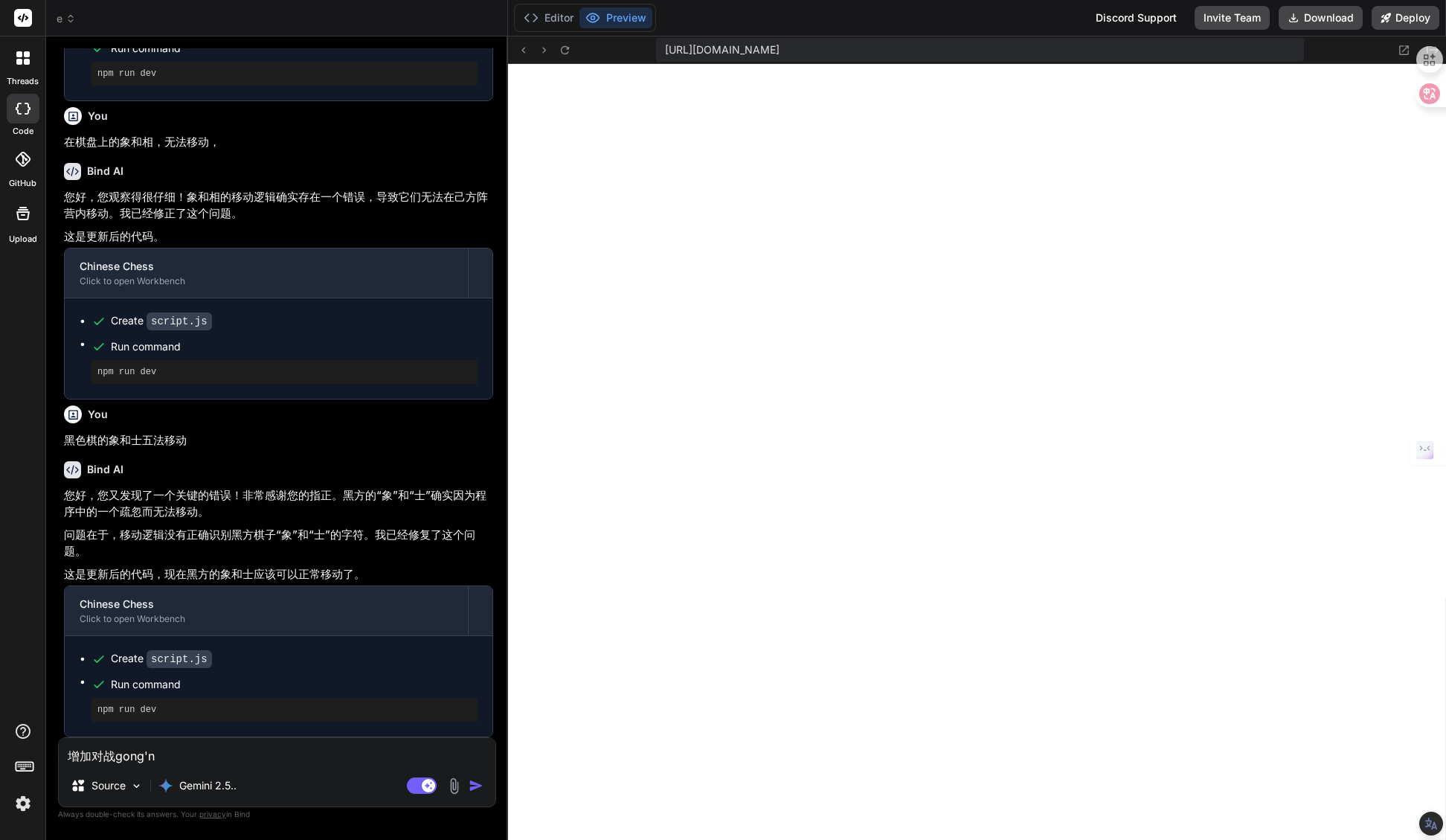
type textarea "x"
type textarea "增加对战gon"
type textarea "x"
type textarea "增加对战gon'n"
type textarea "x"
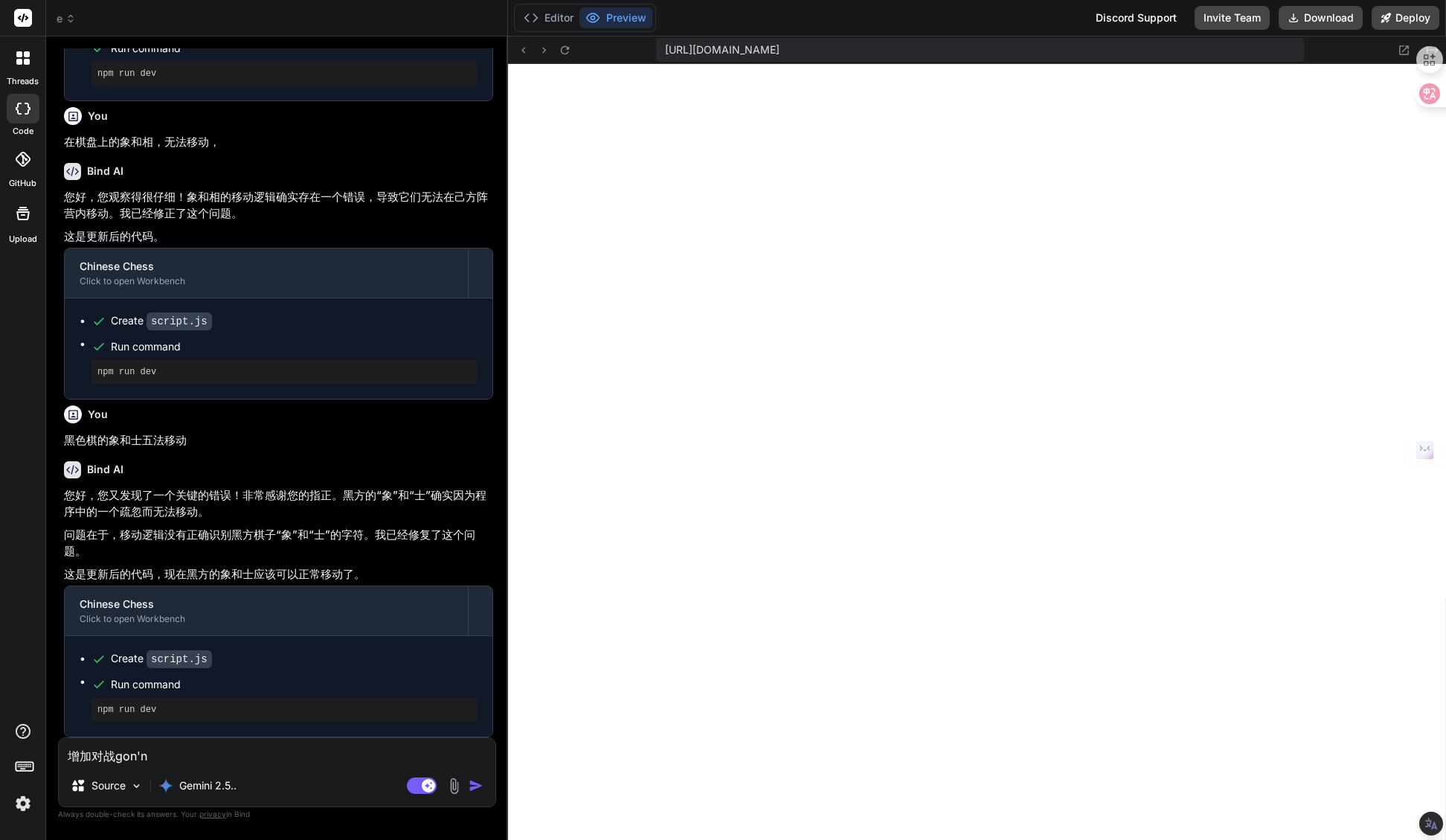
type textarea "增加对战gon'ne"
type textarea "x"
type textarea "增加对战gon'nen"
type textarea "x"
type textarea "增加对战gon'[PERSON_NAME]"
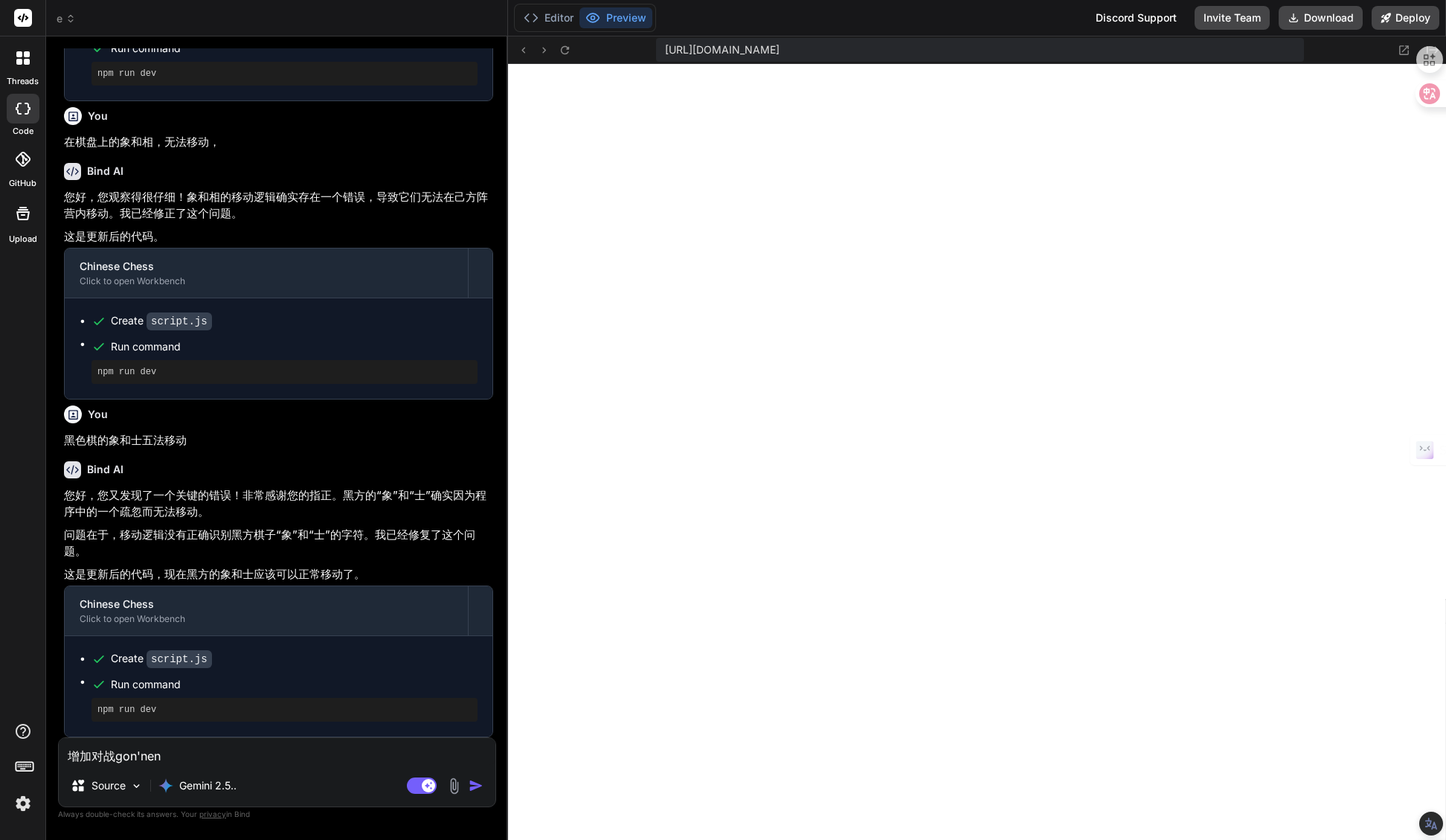
type textarea "x"
type textarea "增加对战功能"
type textarea "x"
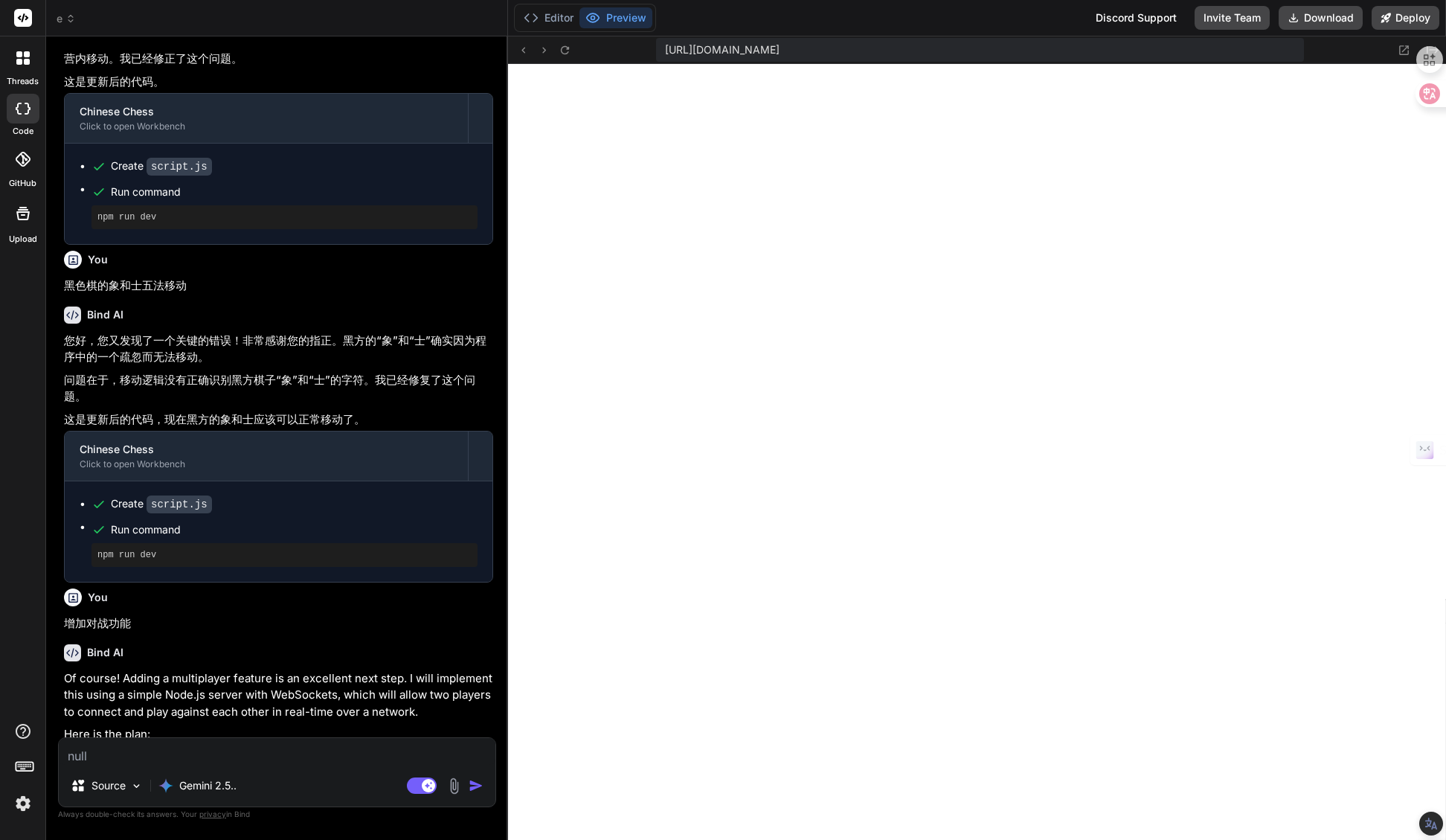
type textarea "x"
